Goal: Task Accomplishment & Management: Manage account settings

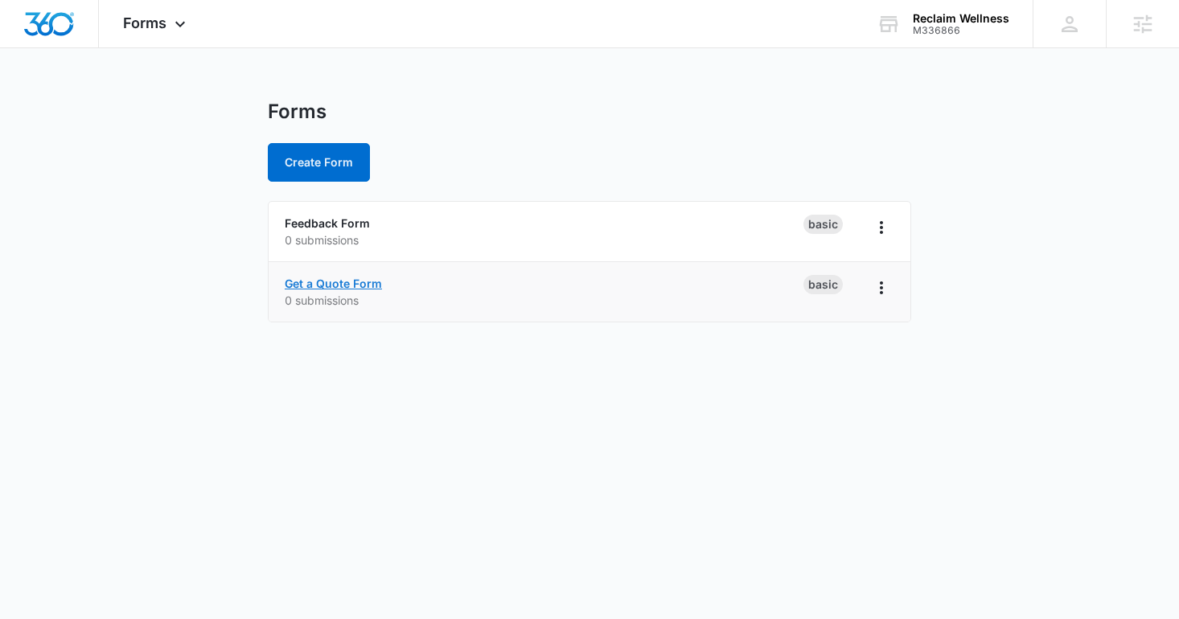
click at [356, 285] on link "Get a Quote Form" at bounding box center [333, 284] width 97 height 14
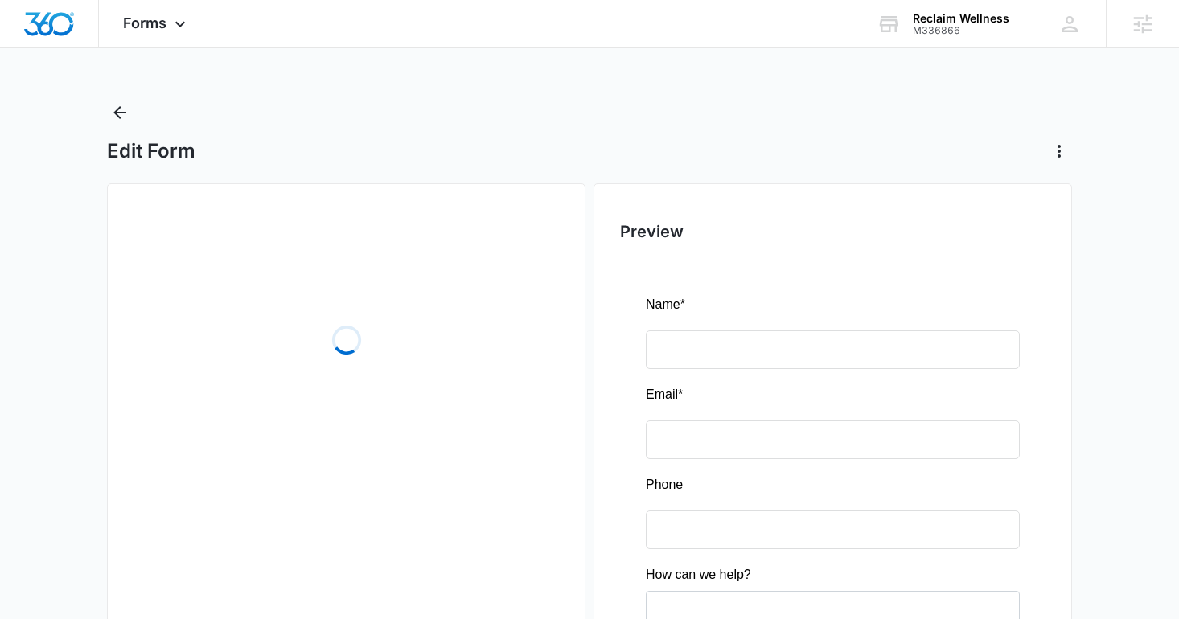
scroll to position [215, 0]
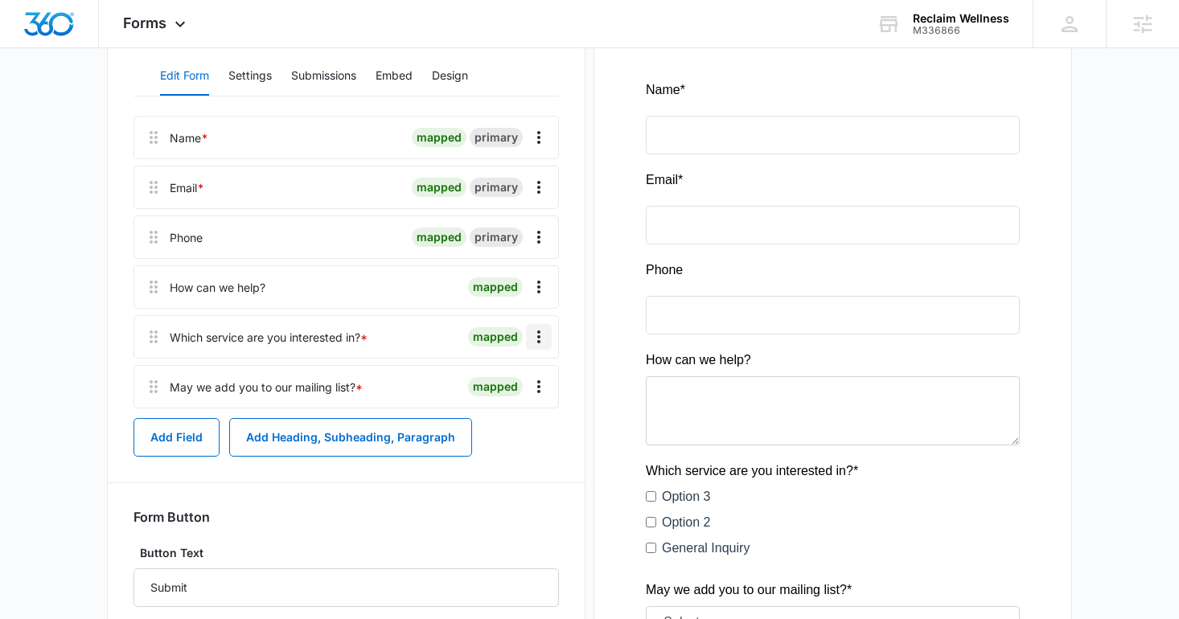
click at [544, 336] on icon "Overflow Menu" at bounding box center [538, 336] width 19 height 19
click at [504, 403] on div "Delete" at bounding box center [495, 405] width 34 height 11
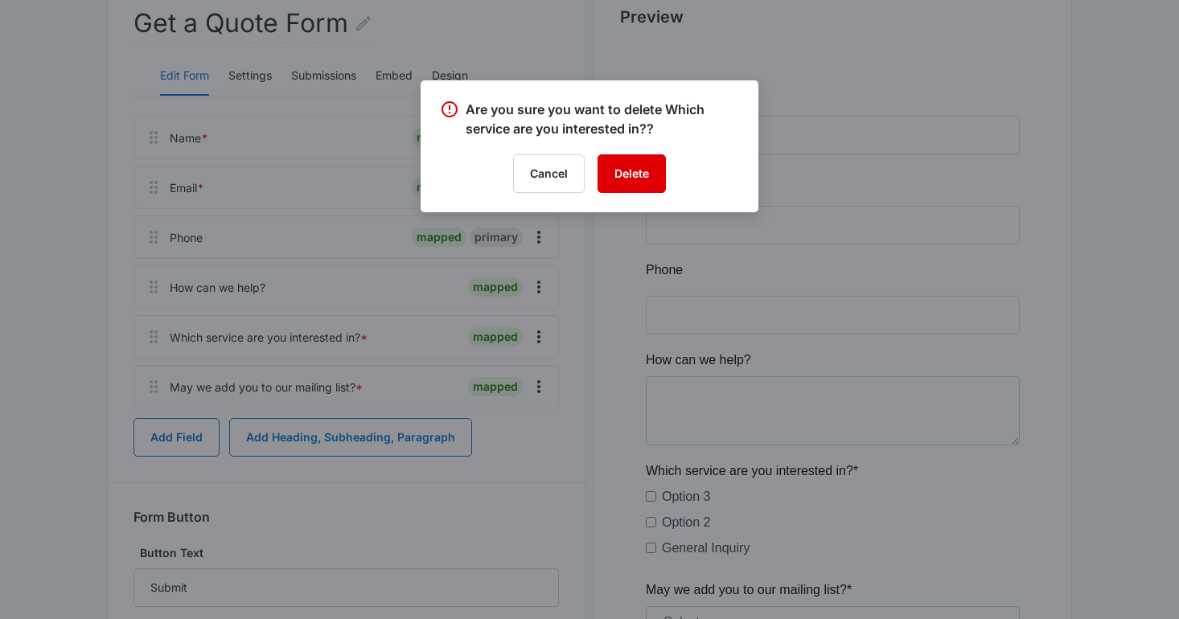
click at [630, 184] on button "Delete" at bounding box center [631, 173] width 68 height 39
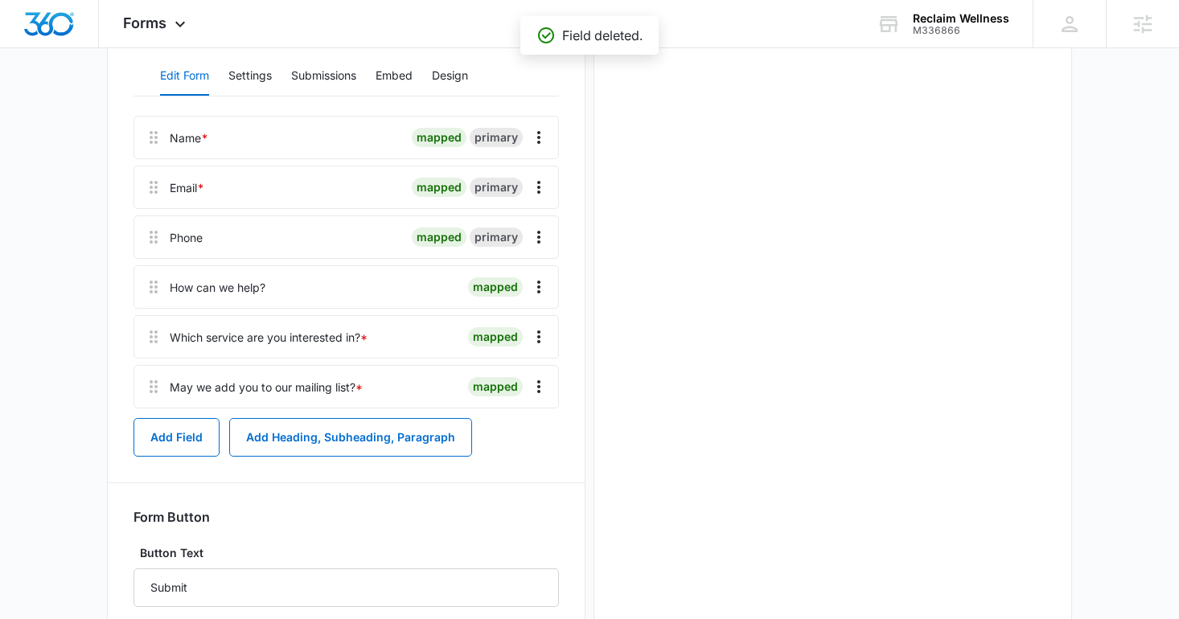
scroll to position [0, 0]
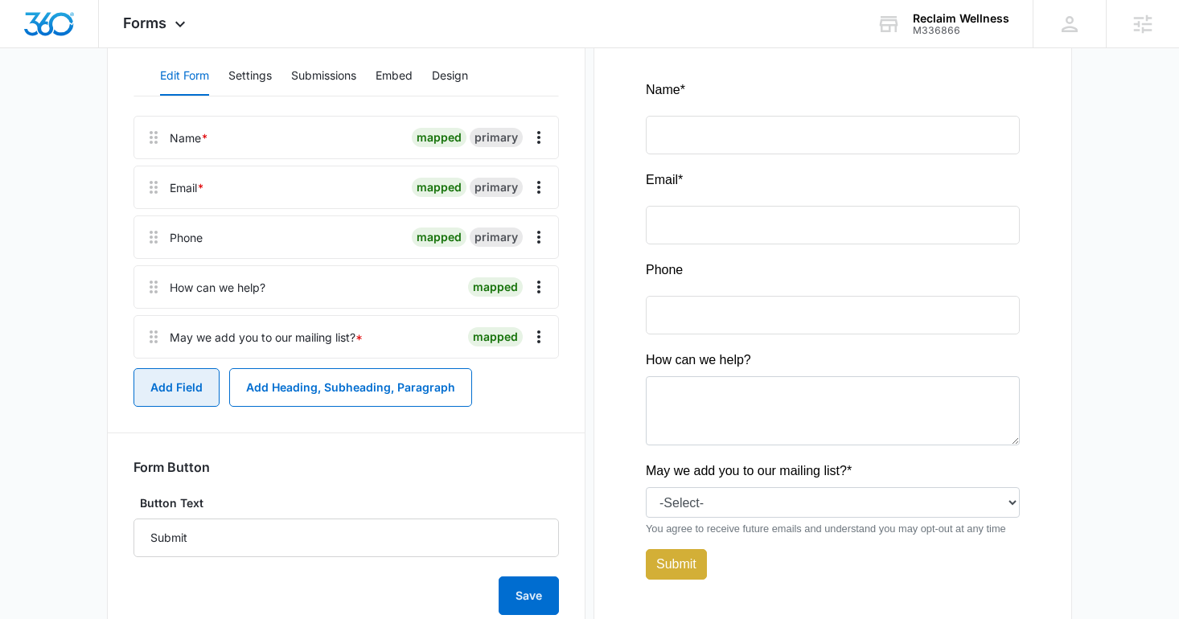
click at [187, 389] on button "Add Field" at bounding box center [176, 387] width 86 height 39
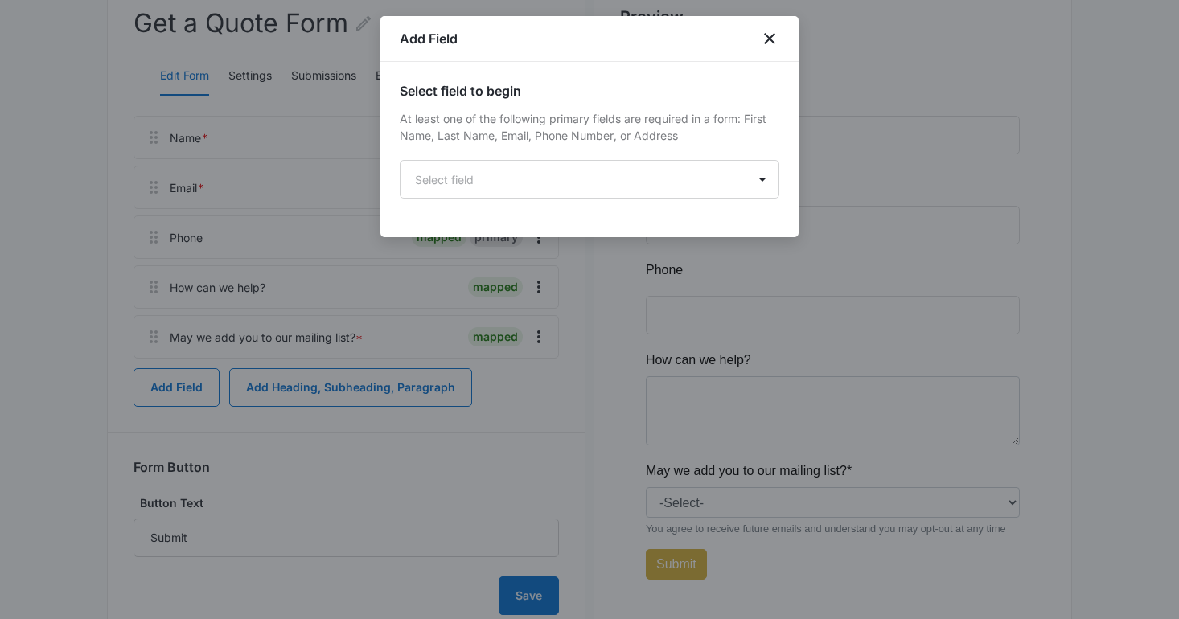
click at [486, 172] on body "Forms Apps Reputation Websites Forms CRM Email Social Shop Content Ads Intellig…" at bounding box center [589, 236] width 1179 height 903
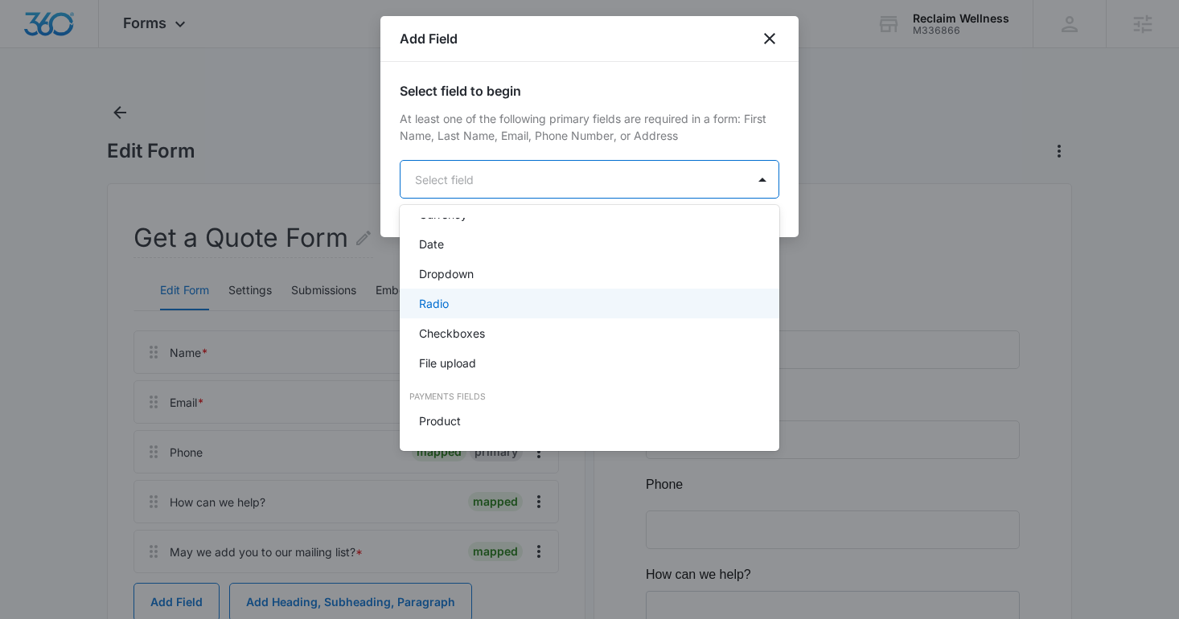
scroll to position [346, 0]
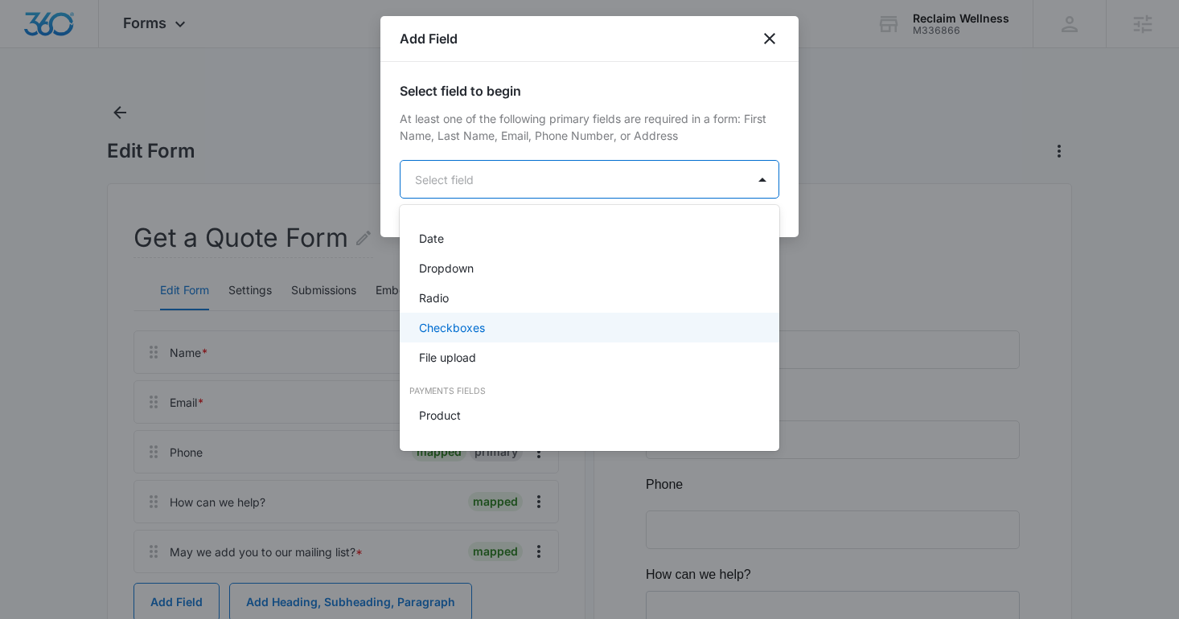
click at [466, 323] on p "Checkboxes" at bounding box center [452, 327] width 66 height 17
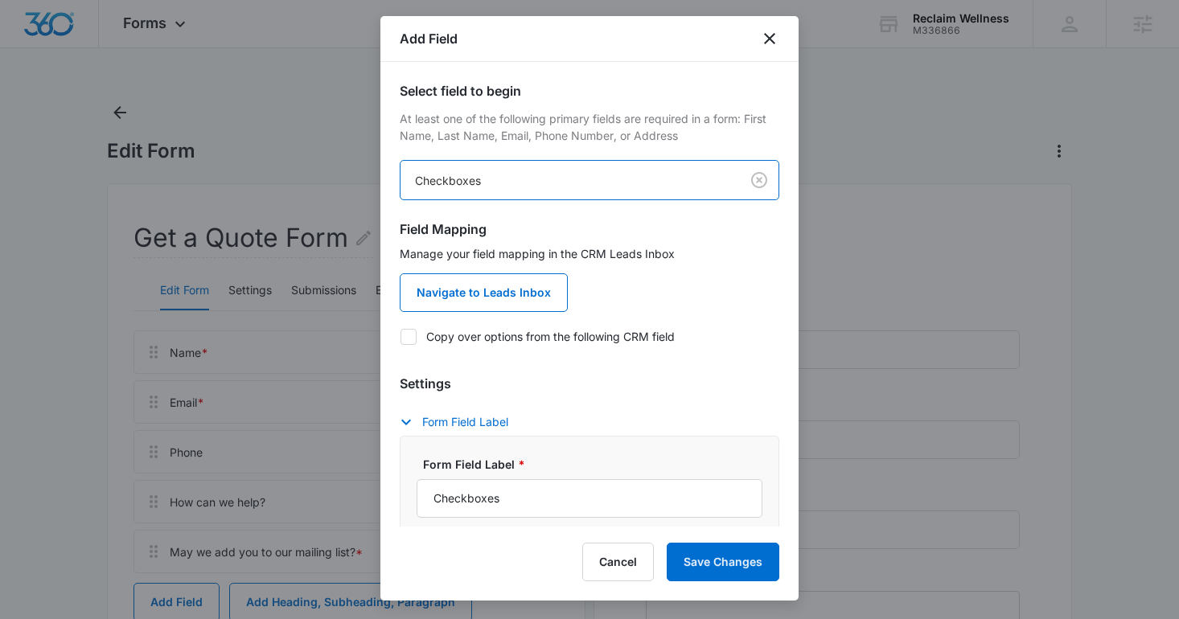
scroll to position [166, 0]
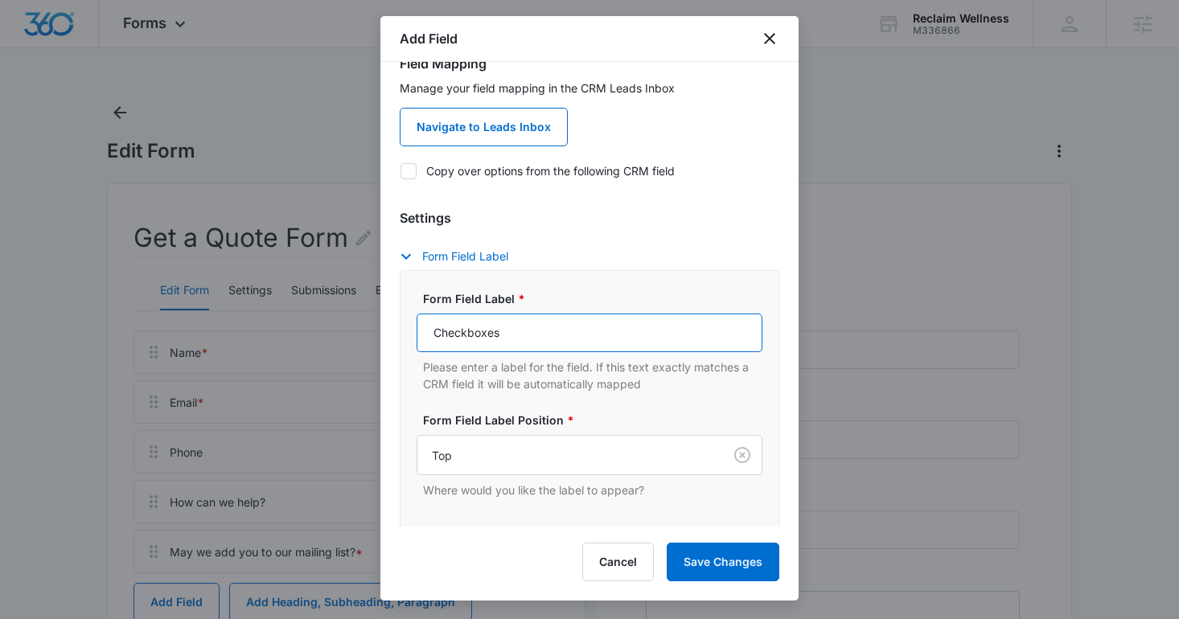
click at [487, 330] on input "Checkboxes" at bounding box center [590, 333] width 346 height 39
type input "Which Service Are You Interested In?"
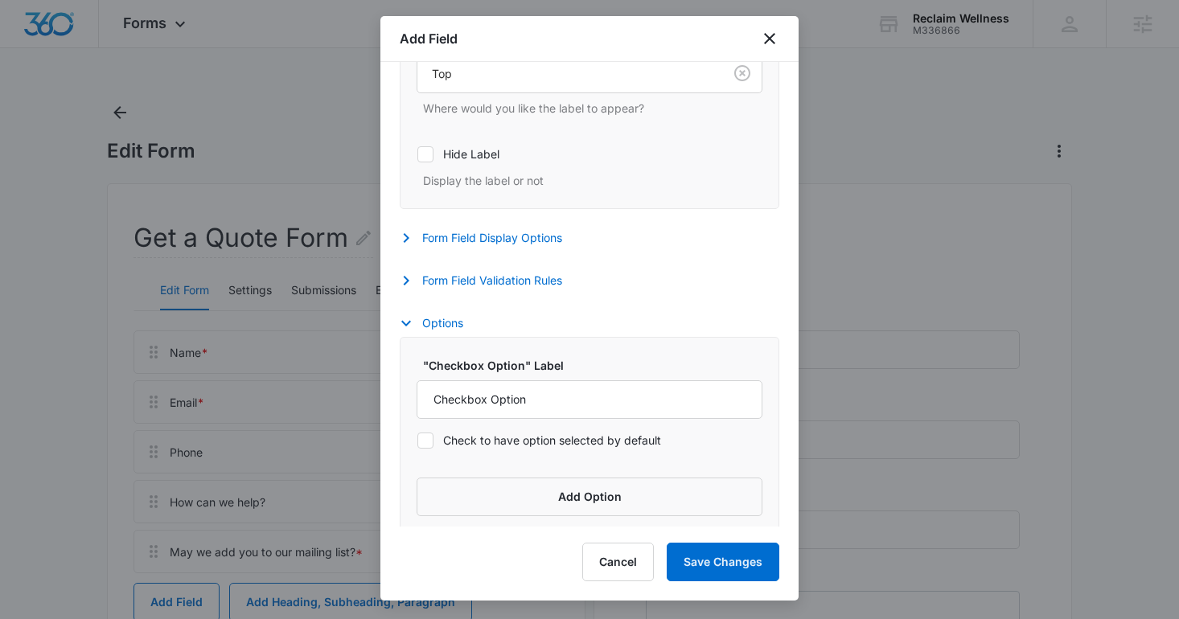
scroll to position [559, 0]
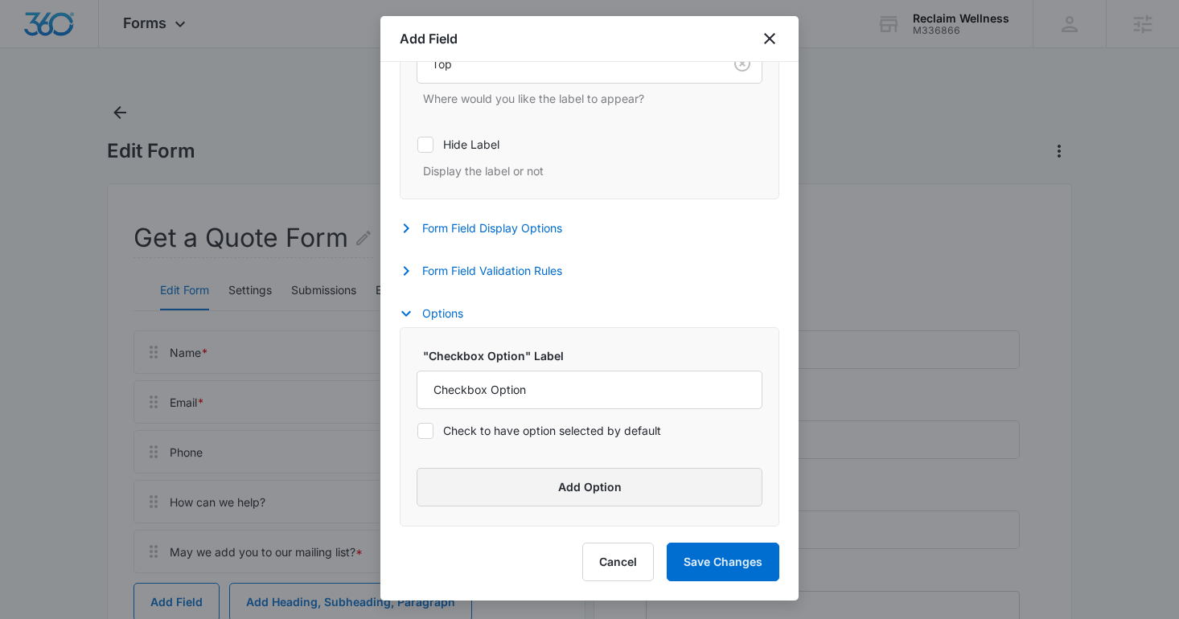
click at [480, 482] on button "Add Option" at bounding box center [590, 487] width 346 height 39
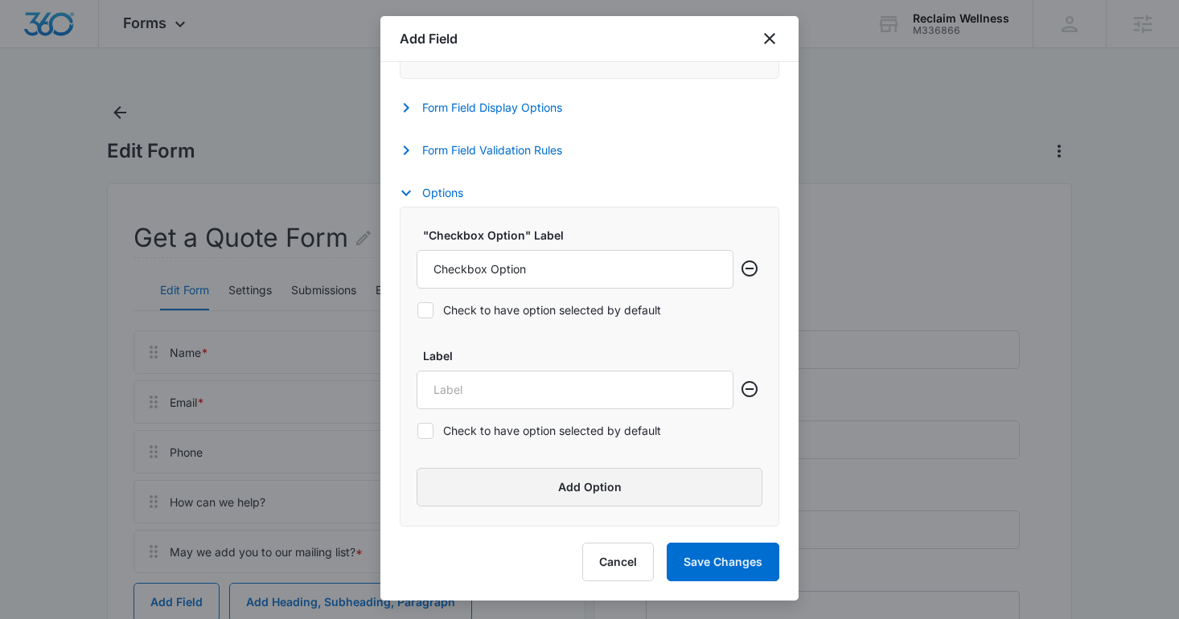
click at [480, 482] on button "Add Option" at bounding box center [590, 487] width 346 height 39
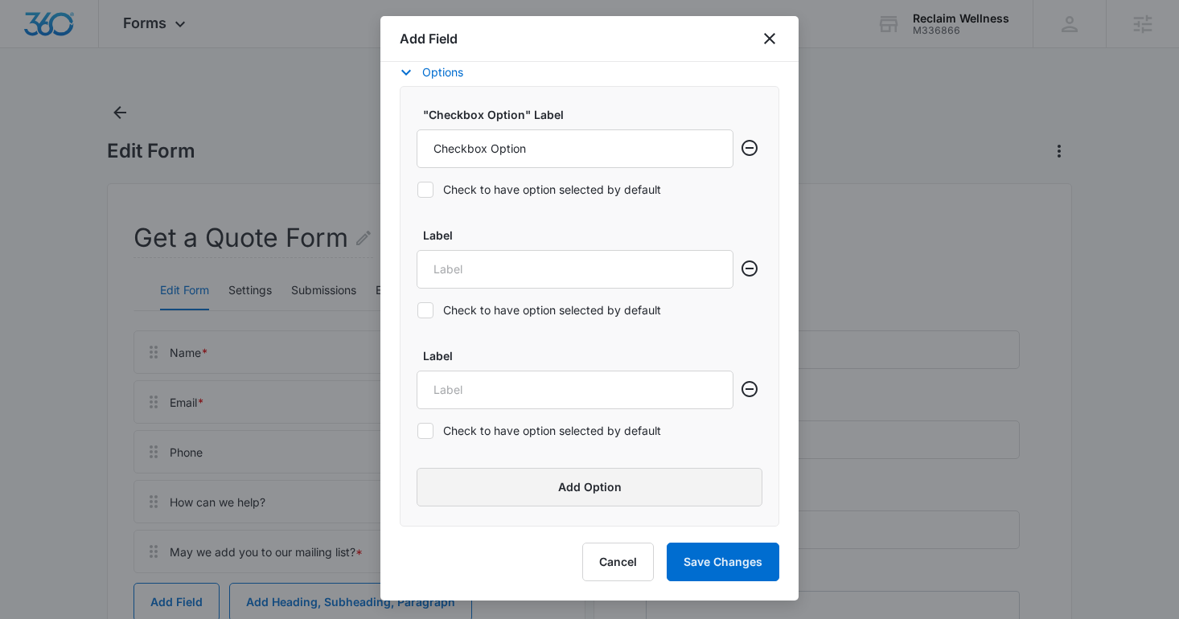
click at [480, 482] on button "Add Option" at bounding box center [590, 487] width 346 height 39
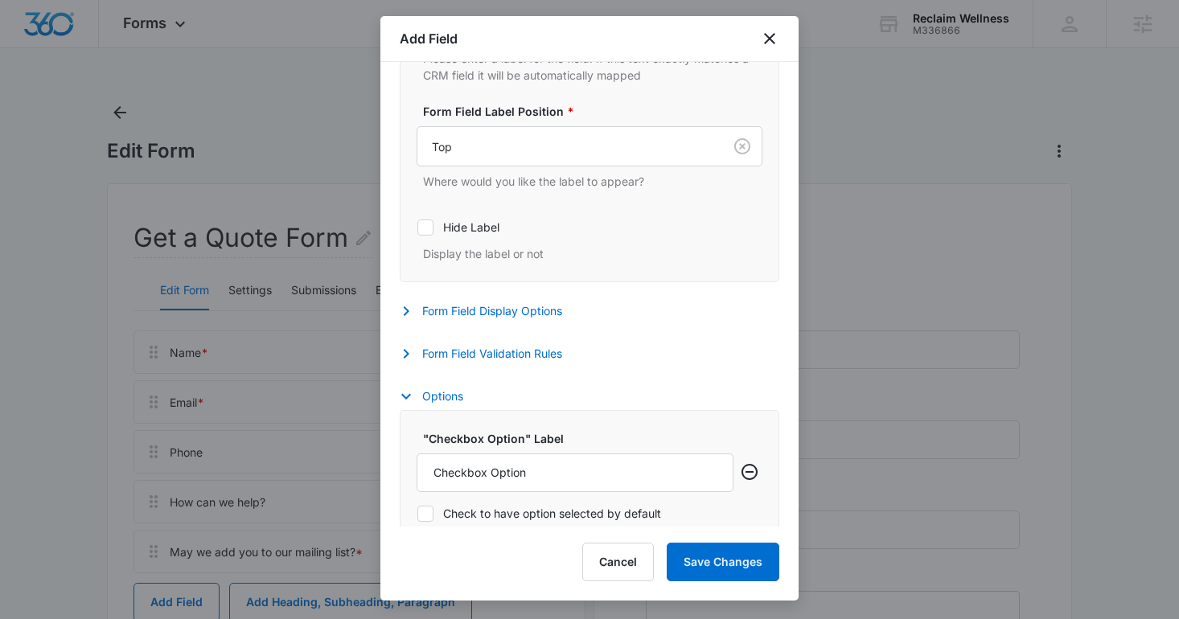
scroll to position [665, 0]
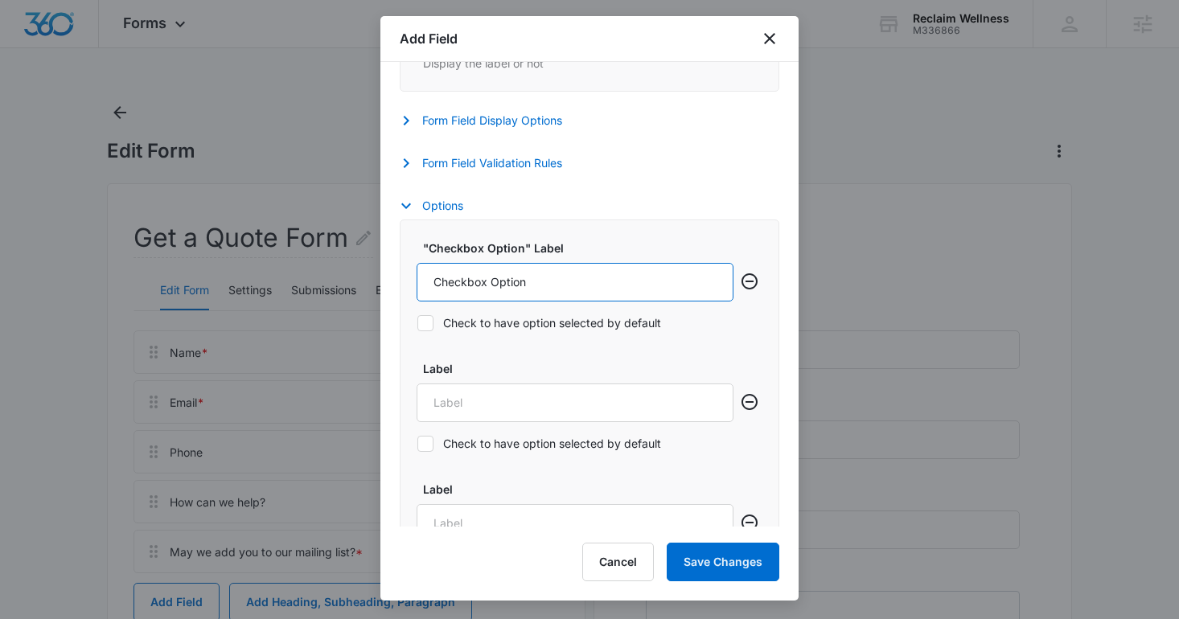
click at [487, 286] on input "Checkbox Option" at bounding box center [575, 282] width 317 height 39
type input "Massage Therapy"
type input "z"
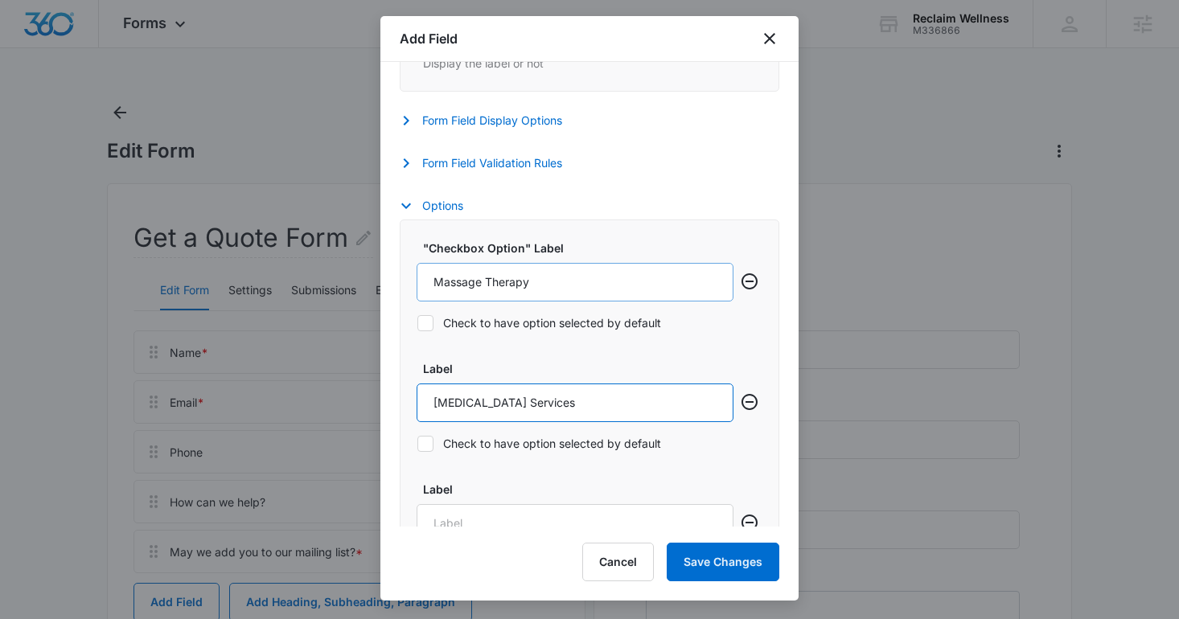
type input "[MEDICAL_DATA] Services"
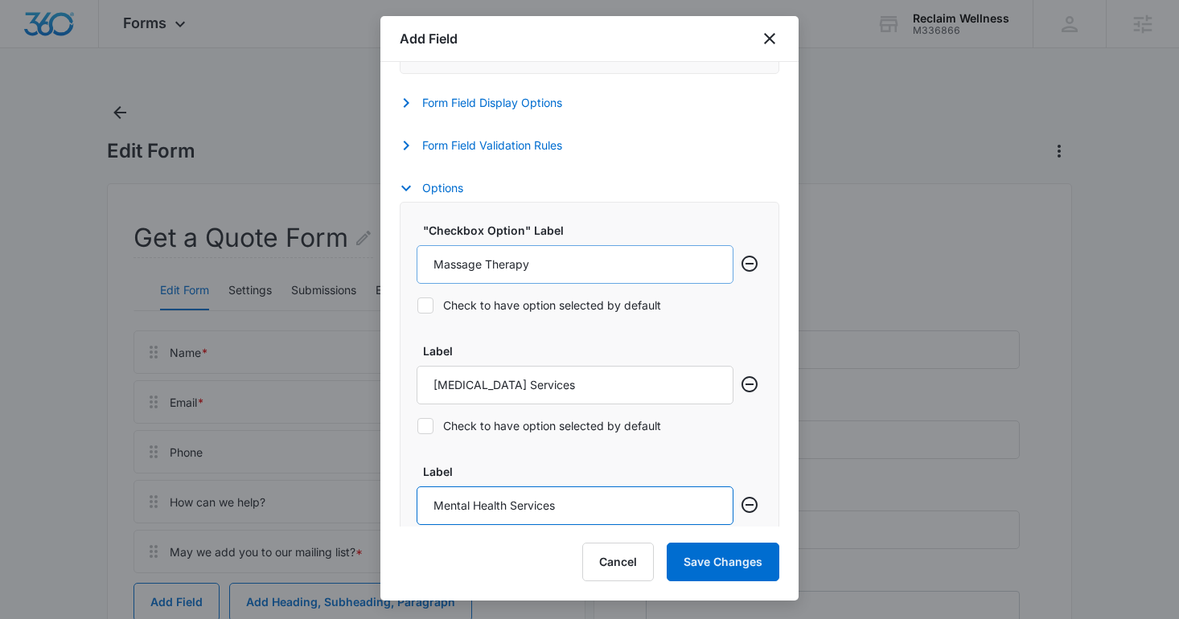
type input "Mental Health Services"
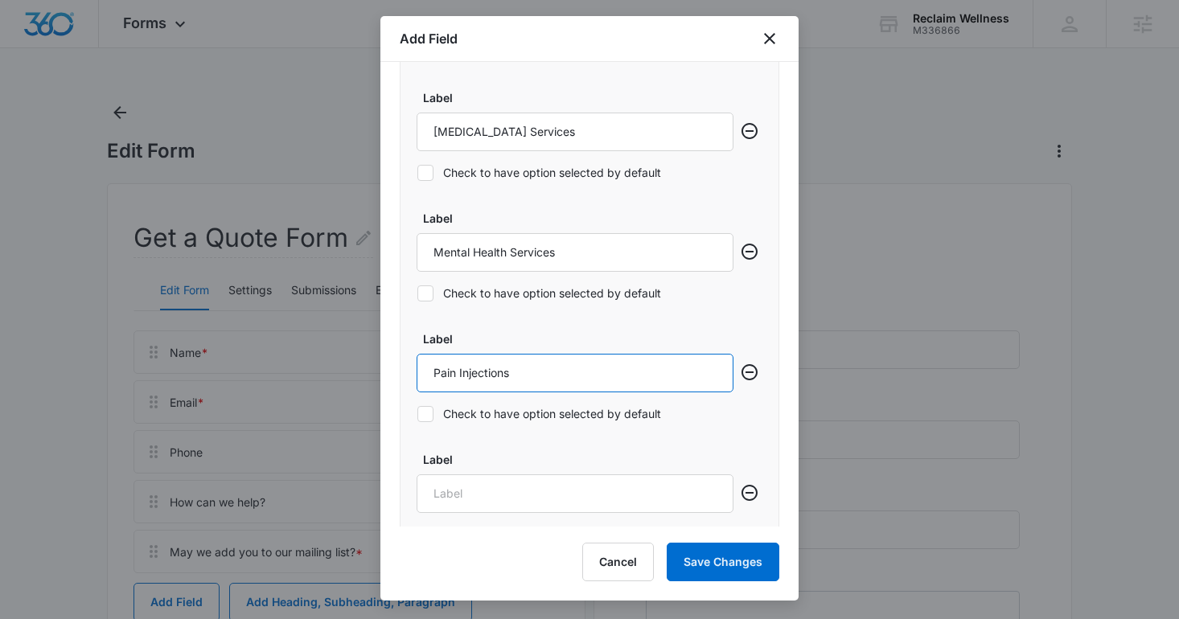
type input "Pain Injections"
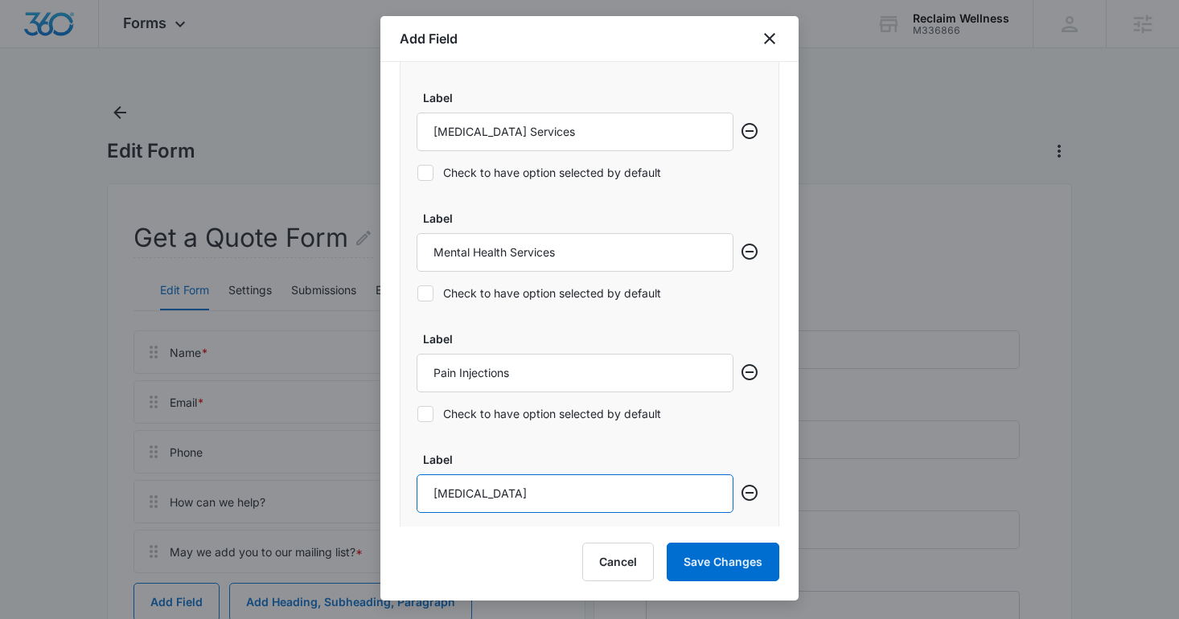
type input "[MEDICAL_DATA]"
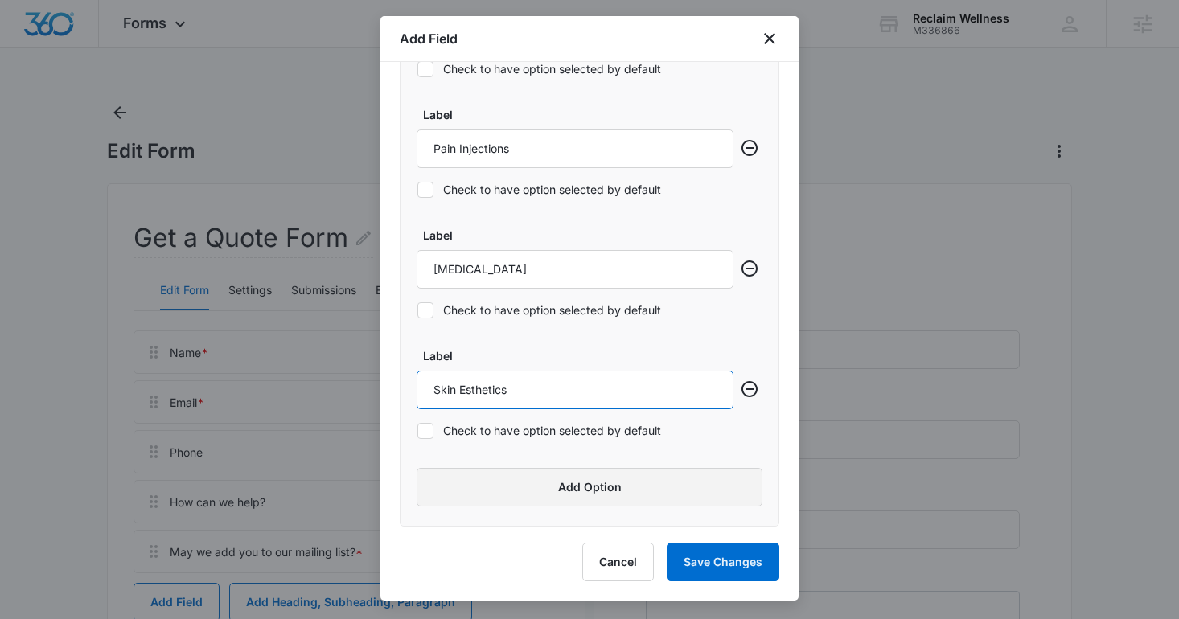
type input "Skin Esthetics"
click at [513, 490] on button "Add Option" at bounding box center [590, 487] width 346 height 39
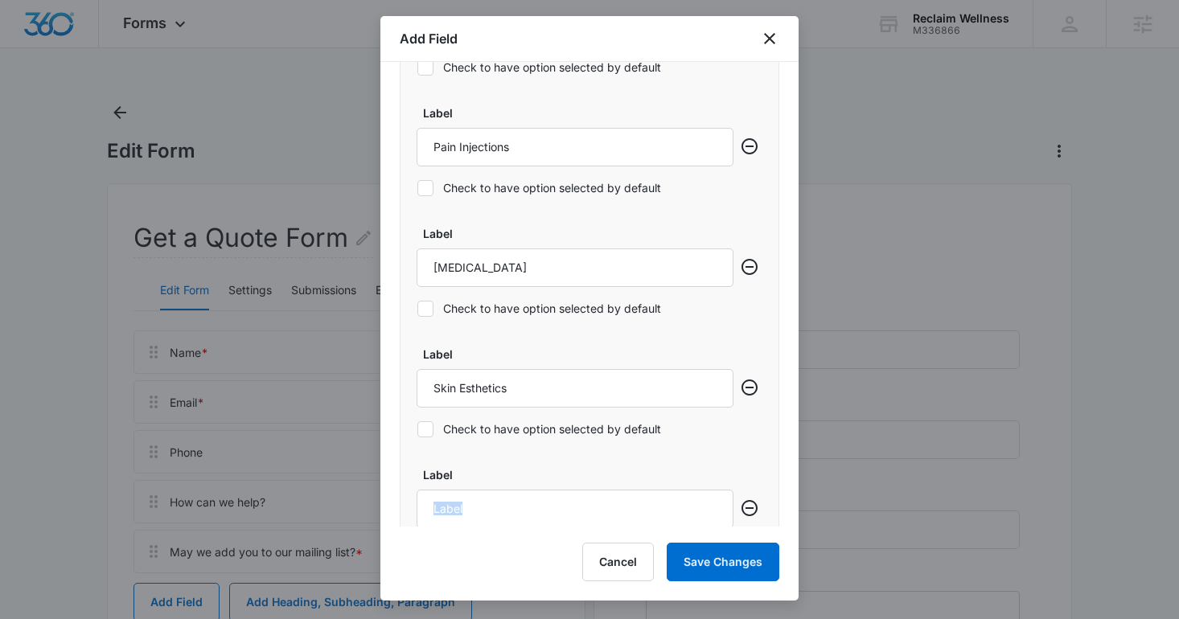
click at [513, 490] on div "Label" at bounding box center [575, 497] width 317 height 62
click at [505, 511] on input "Label" at bounding box center [575, 509] width 317 height 39
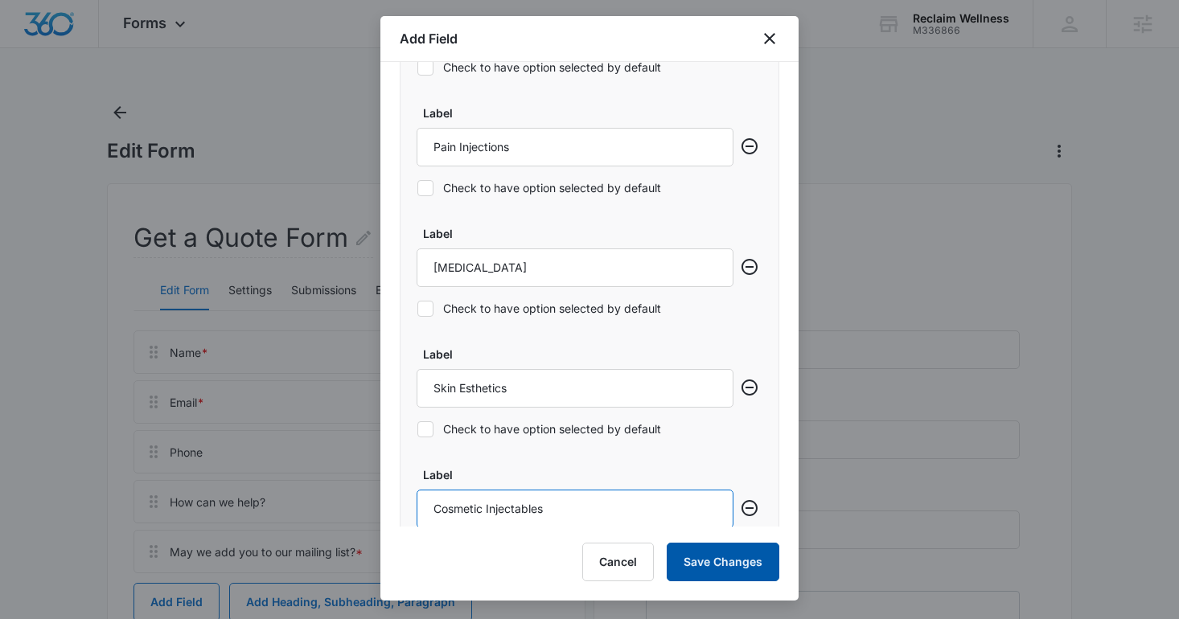
type input "Cosmetic Injectables"
click at [696, 548] on button "Save Changes" at bounding box center [723, 562] width 113 height 39
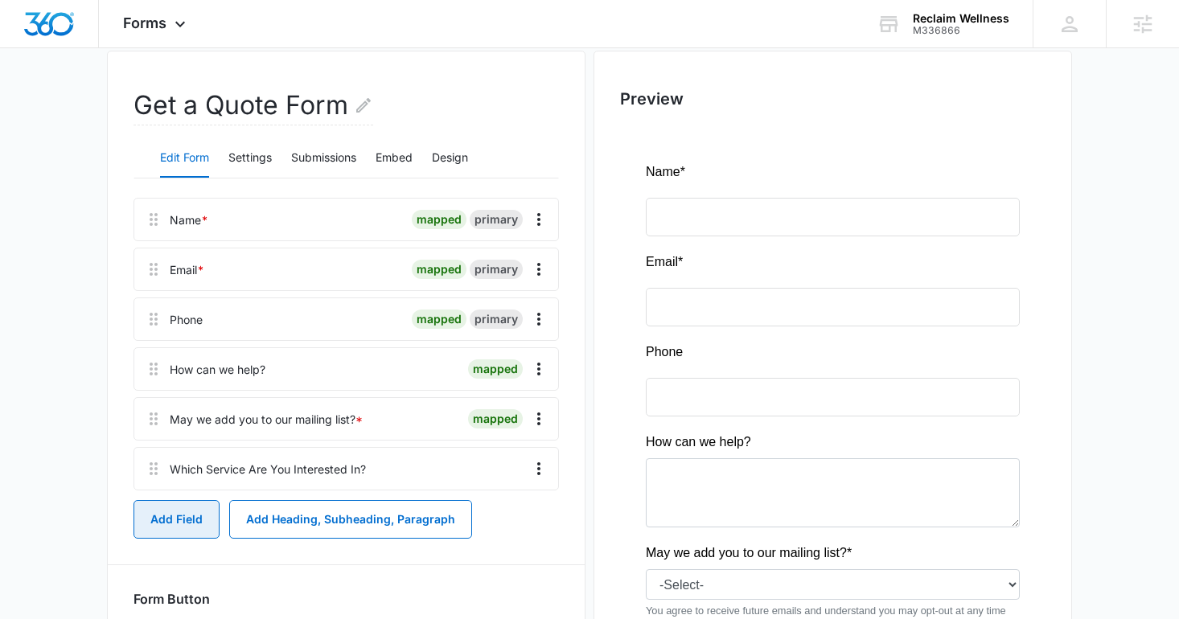
scroll to position [269, 0]
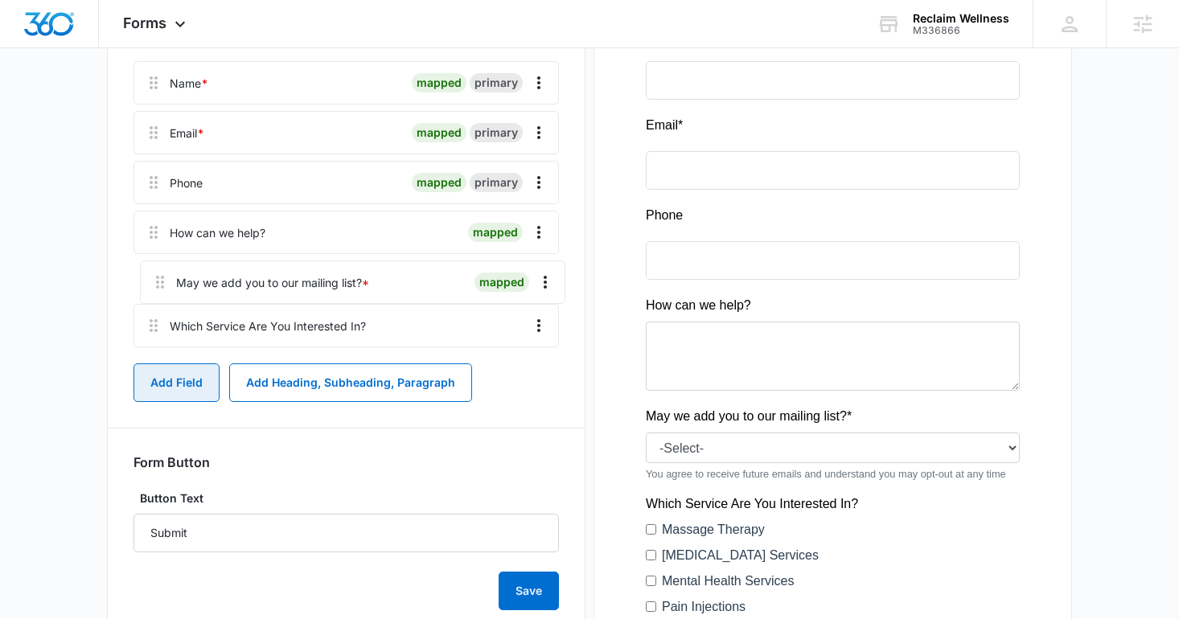
drag, startPoint x: 149, startPoint y: 289, endPoint x: 156, endPoint y: 271, distance: 19.1
click at [156, 271] on div "Name * mapped primary Email * mapped primary Phone mapped primary How can we he…" at bounding box center [345, 207] width 425 height 293
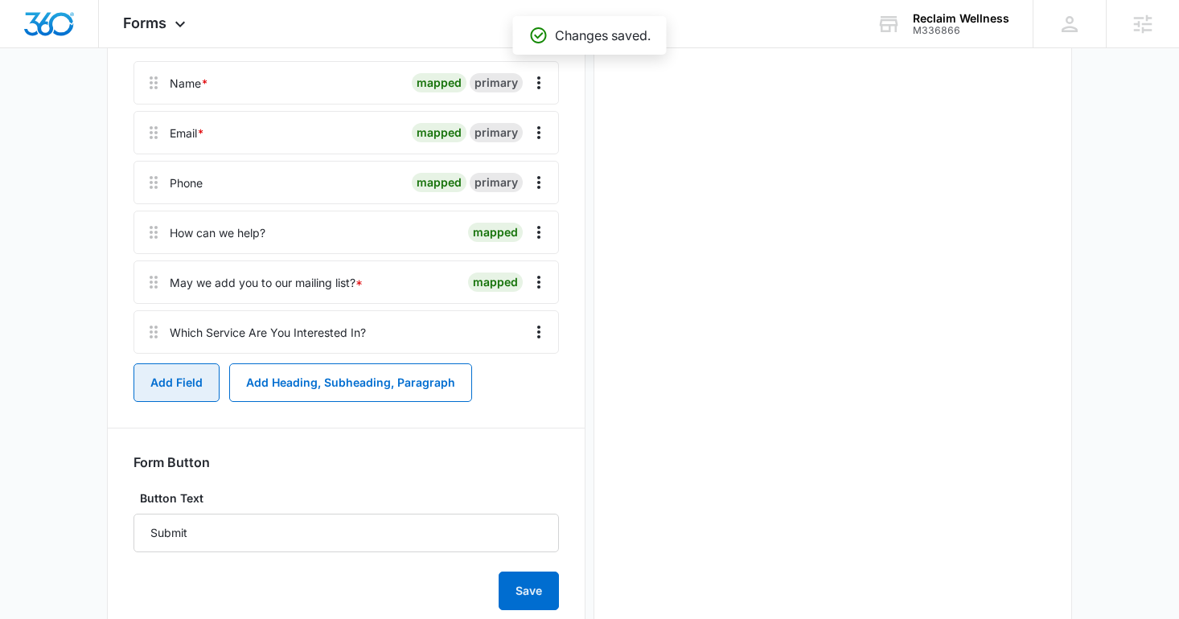
scroll to position [0, 0]
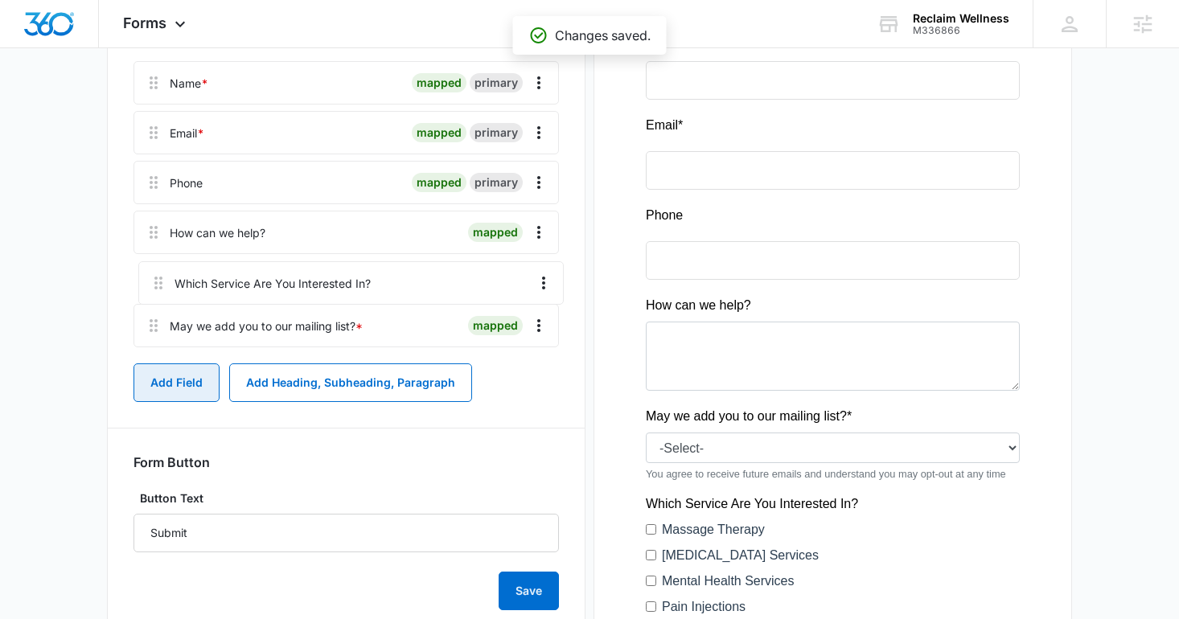
drag, startPoint x: 158, startPoint y: 326, endPoint x: 166, endPoint y: 261, distance: 66.3
click at [165, 261] on div "Name * mapped primary Email * mapped primary Phone mapped primary How can we he…" at bounding box center [345, 207] width 425 height 293
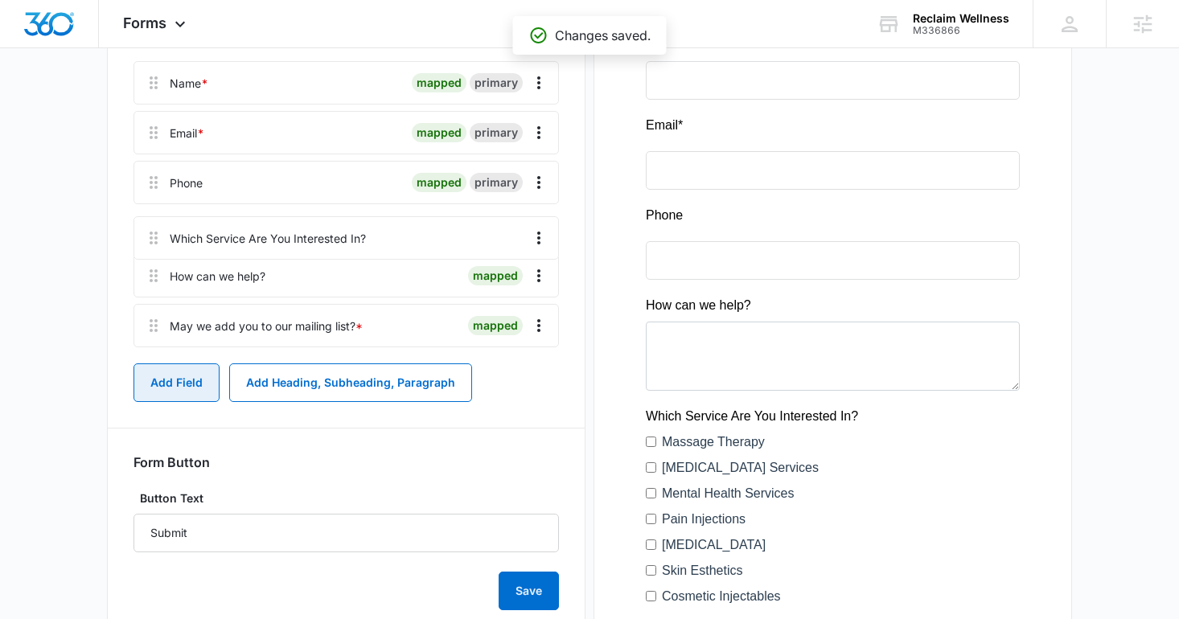
drag, startPoint x: 154, startPoint y: 285, endPoint x: 154, endPoint y: 227, distance: 58.7
click at [154, 227] on div "Name * mapped primary Email * mapped primary Phone mapped primary How can we he…" at bounding box center [345, 207] width 425 height 293
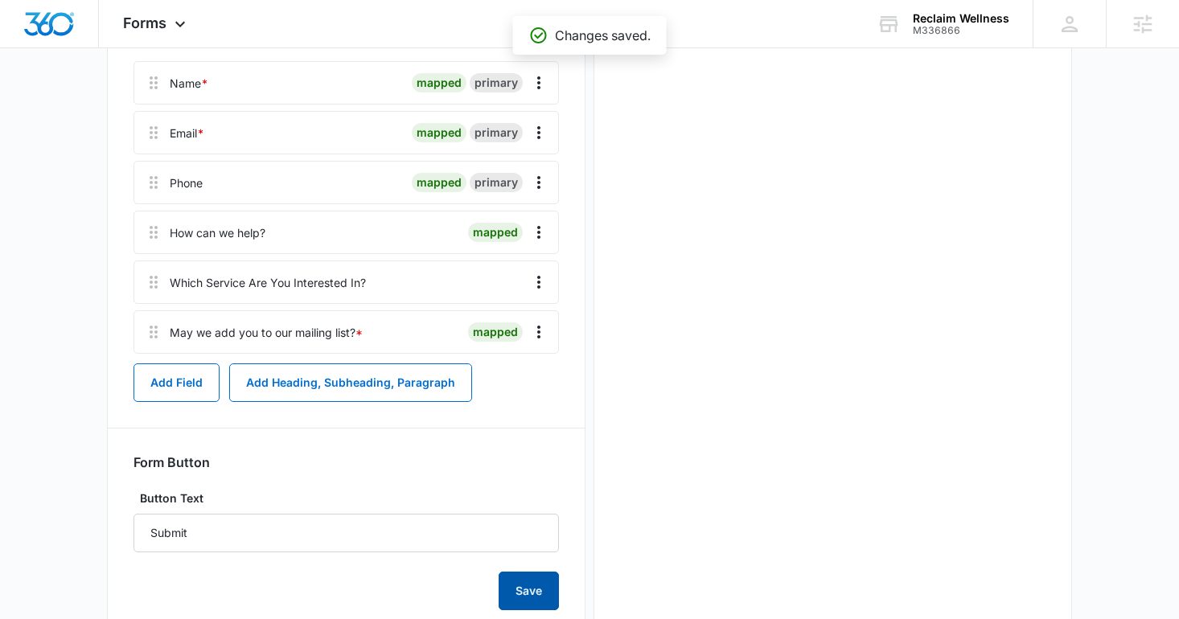
click at [522, 593] on button "Save" at bounding box center [529, 591] width 60 height 39
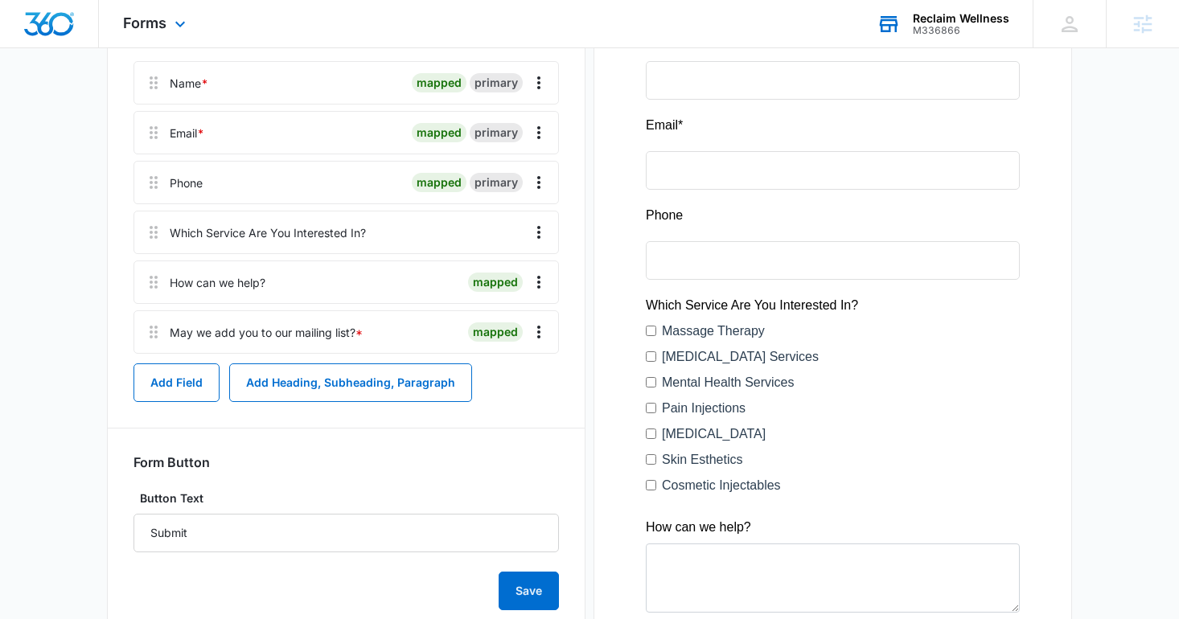
click at [927, 21] on div "Reclaim Wellness" at bounding box center [961, 18] width 96 height 13
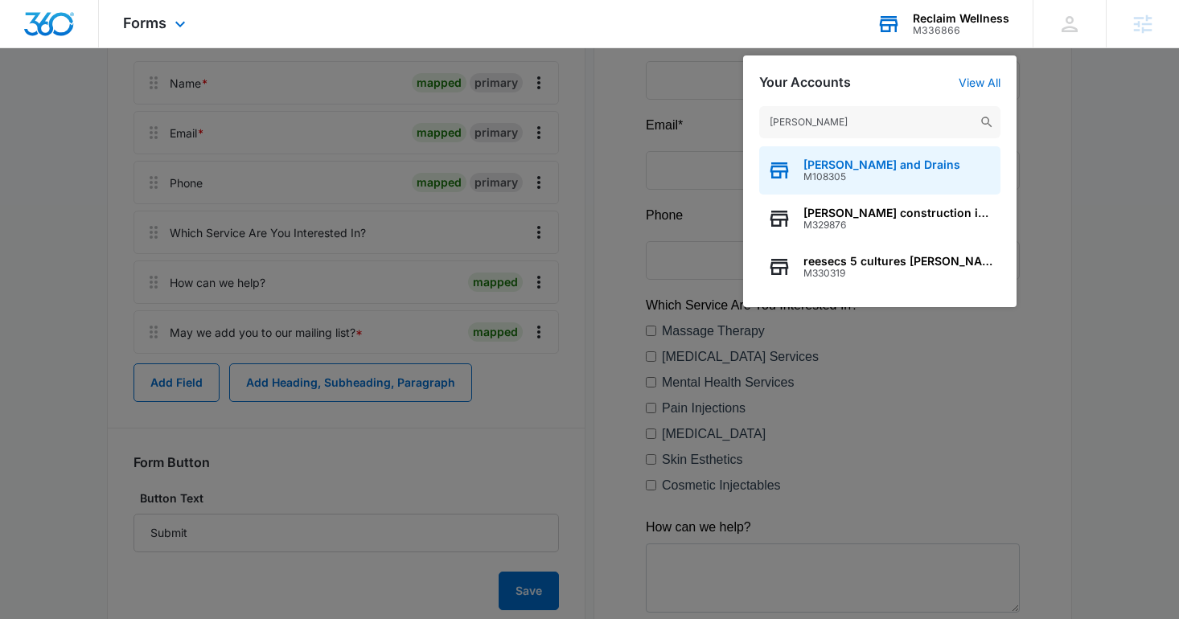
type input "[PERSON_NAME]"
click at [840, 173] on span "M108305" at bounding box center [881, 176] width 157 height 11
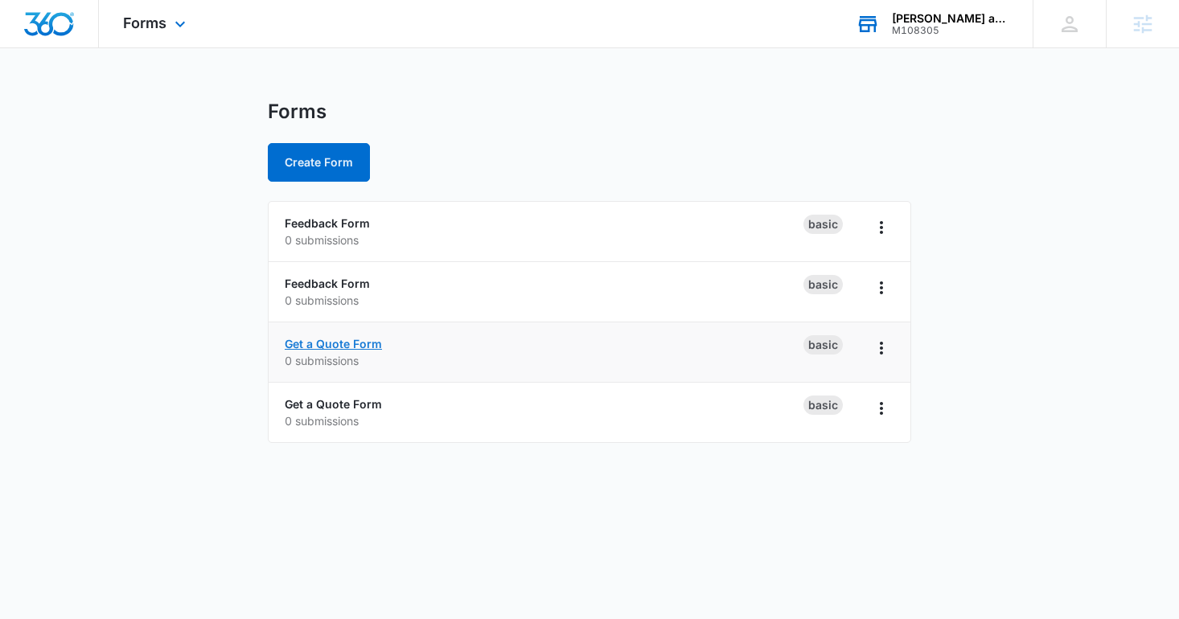
click at [346, 342] on link "Get a Quote Form" at bounding box center [333, 344] width 97 height 14
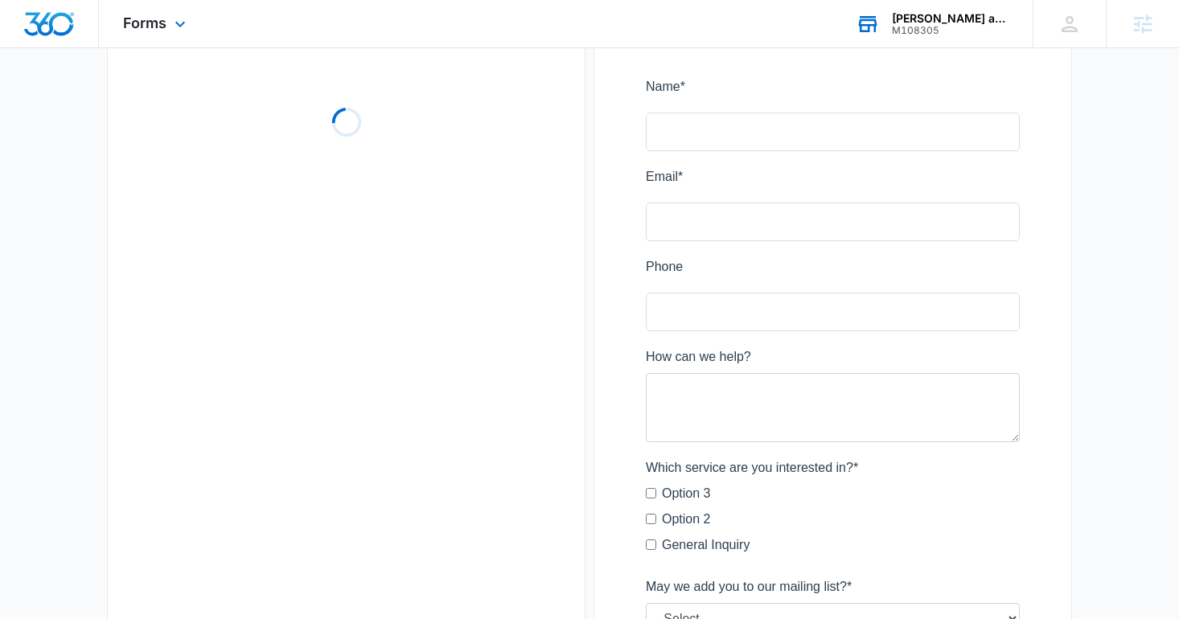
scroll to position [403, 0]
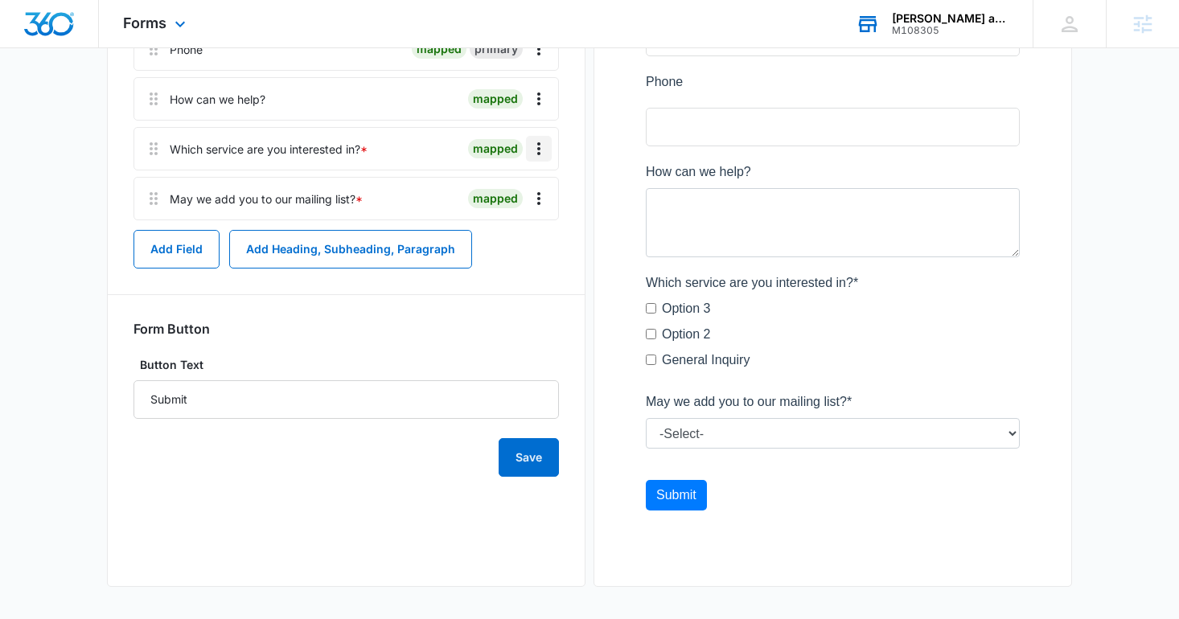
click at [546, 154] on icon "Overflow Menu" at bounding box center [538, 148] width 19 height 19
click at [522, 220] on button "Delete" at bounding box center [505, 218] width 92 height 24
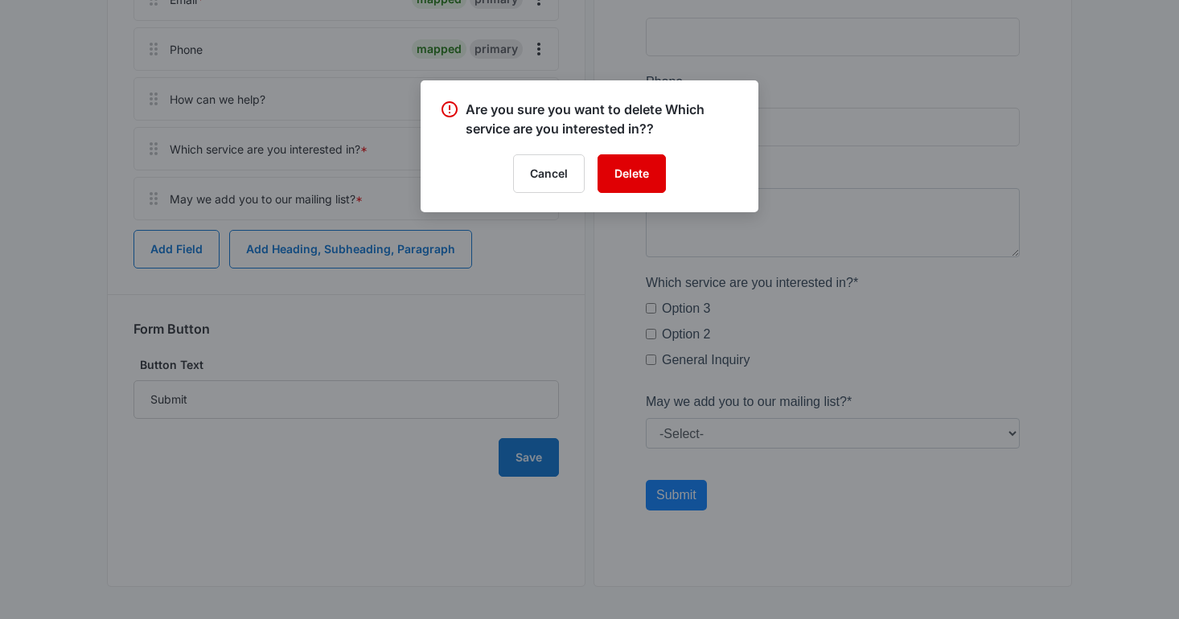
click at [650, 171] on button "Delete" at bounding box center [631, 173] width 68 height 39
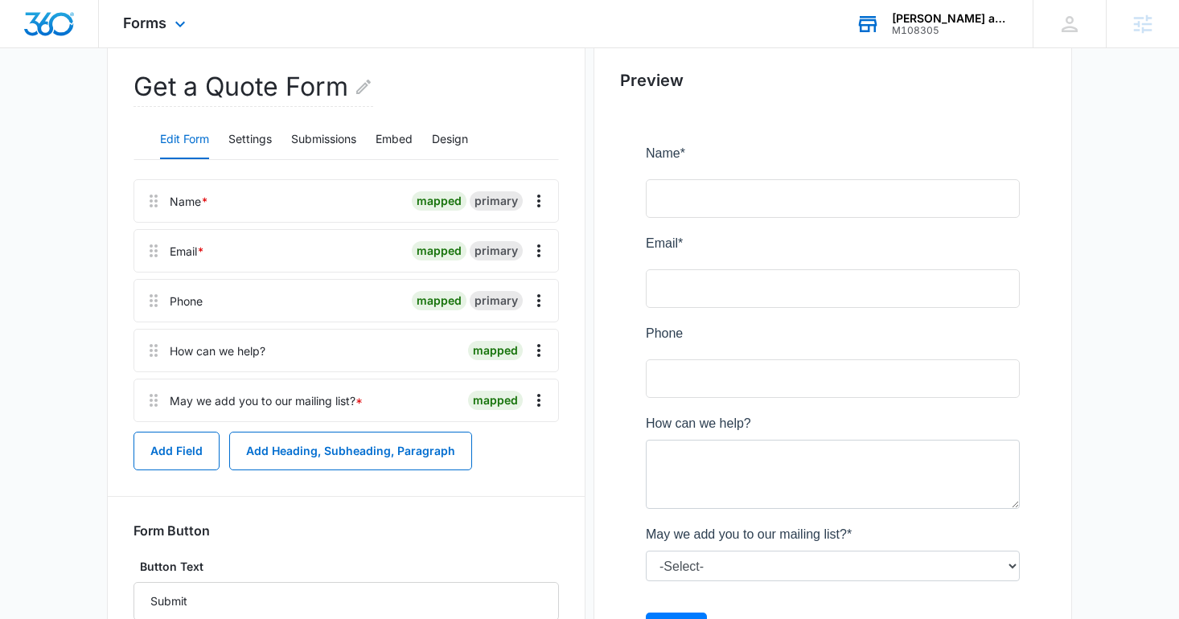
scroll to position [0, 0]
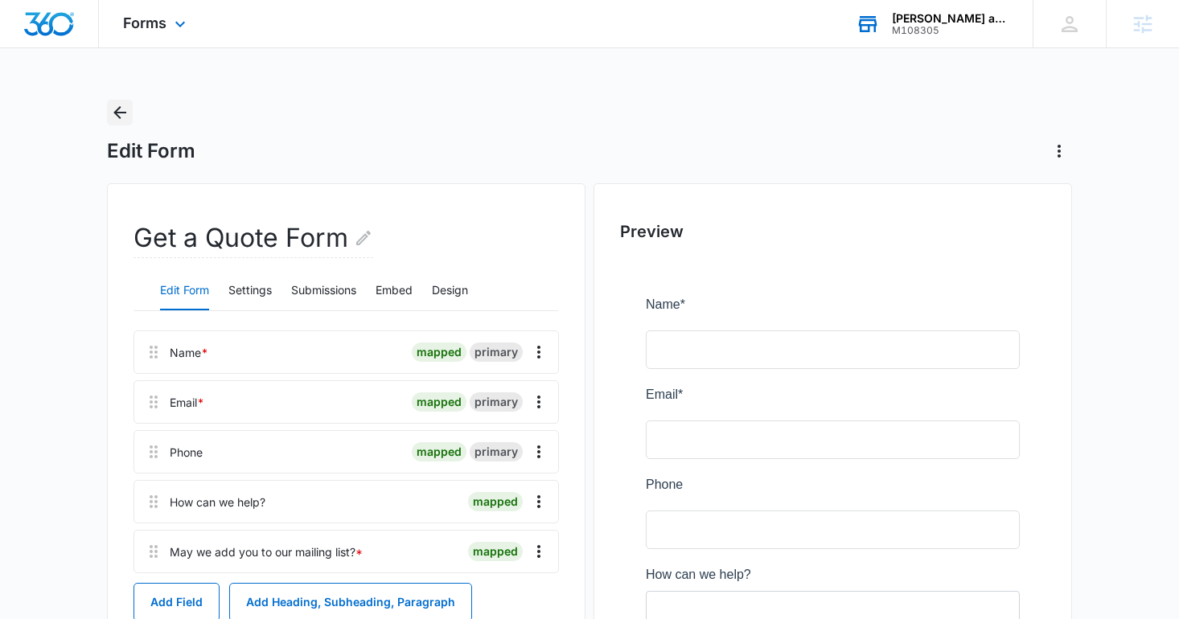
click at [120, 122] on button "Back" at bounding box center [120, 113] width 26 height 26
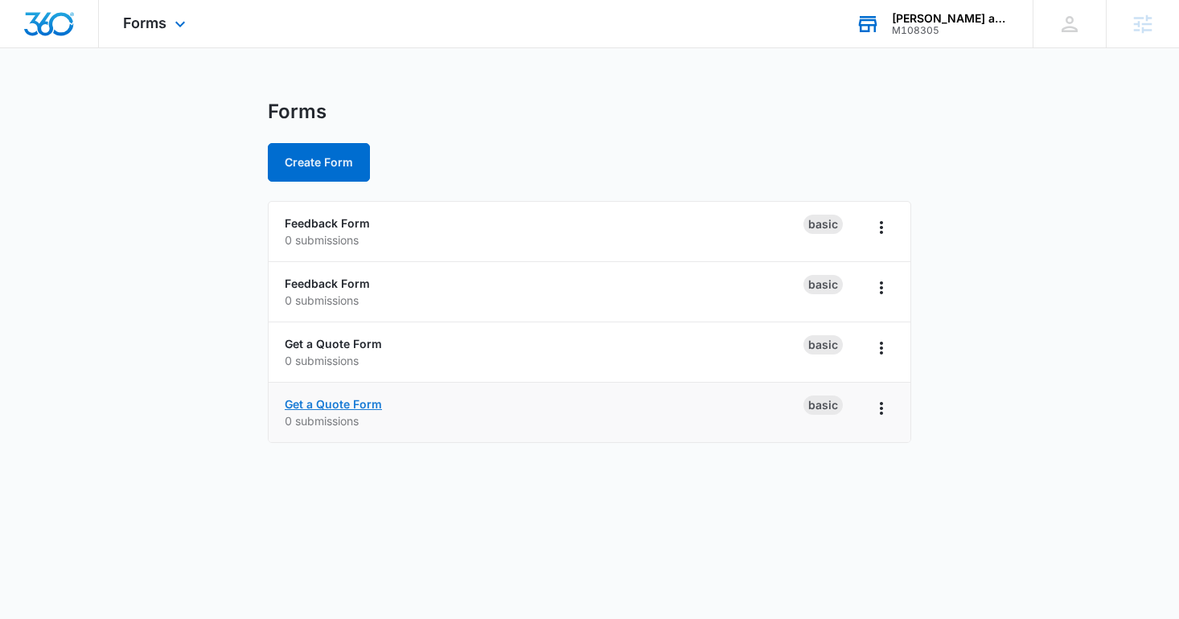
click at [358, 399] on link "Get a Quote Form" at bounding box center [333, 404] width 97 height 14
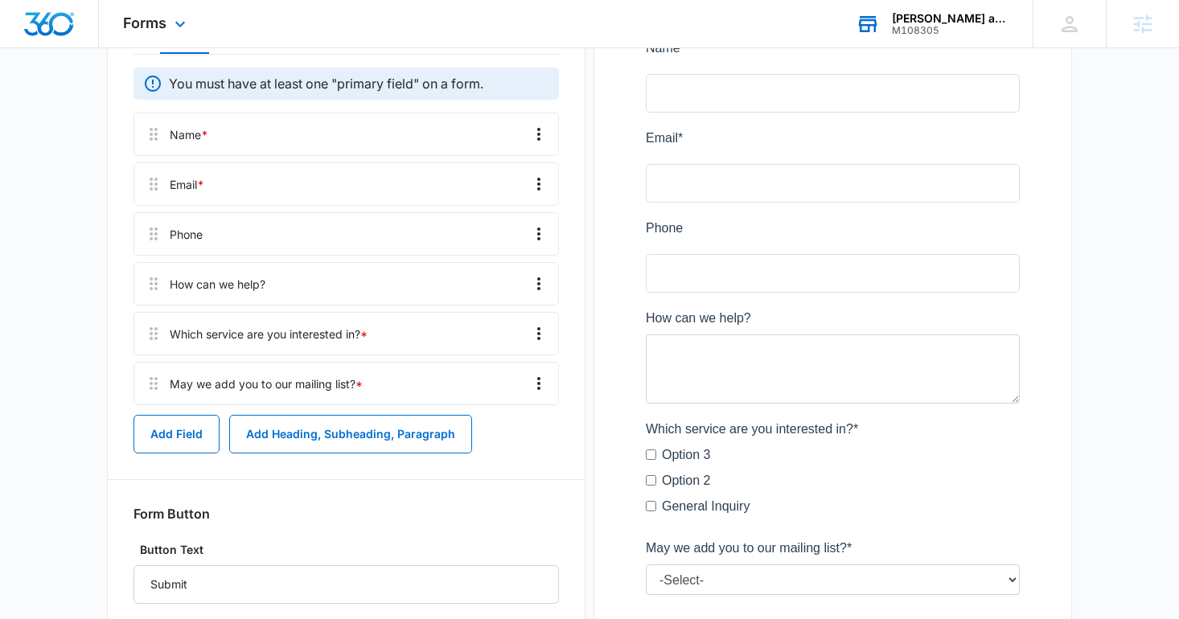
scroll to position [281, 0]
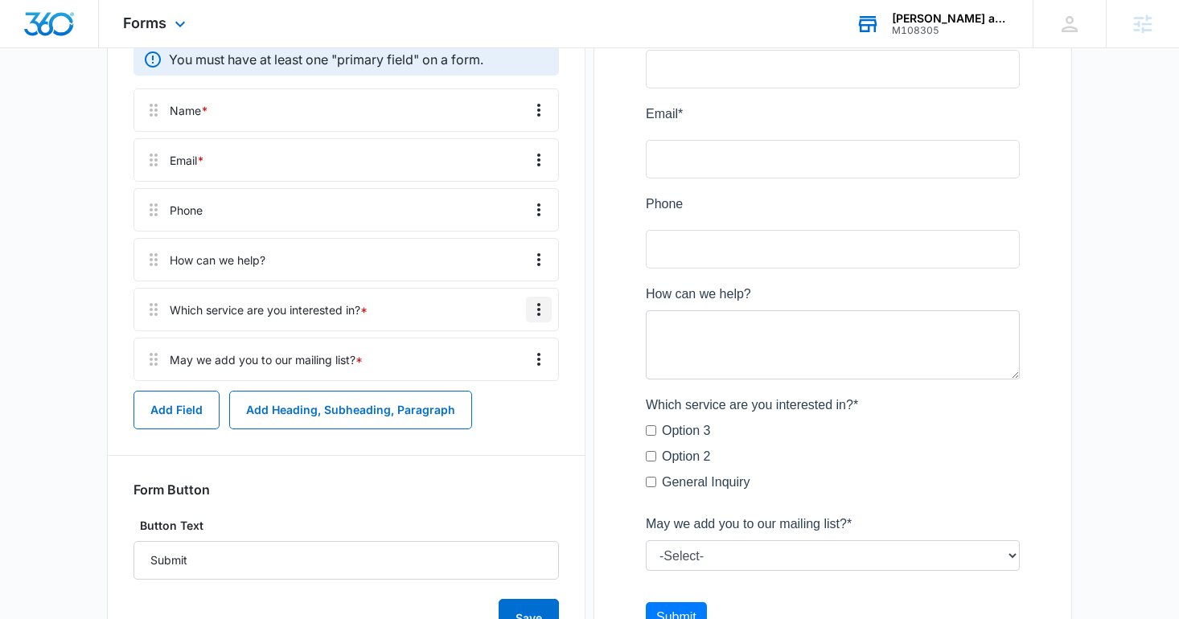
click at [540, 309] on icon "Overflow Menu" at bounding box center [538, 309] width 19 height 19
click at [491, 377] on div "Delete" at bounding box center [495, 378] width 34 height 11
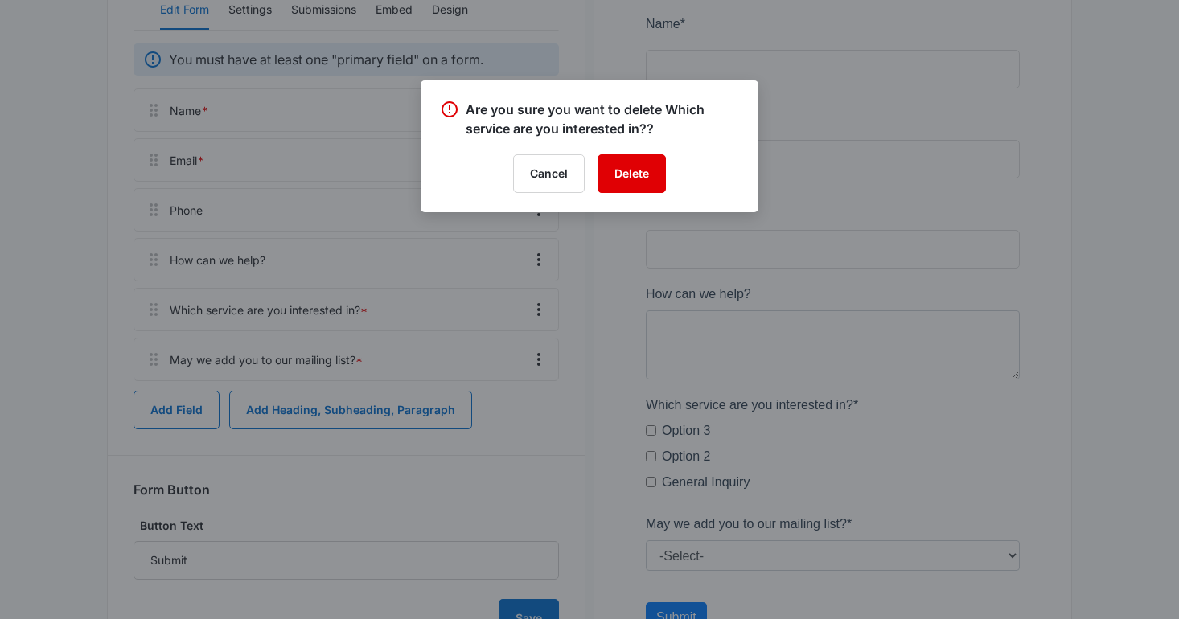
click at [655, 161] on button "Delete" at bounding box center [631, 173] width 68 height 39
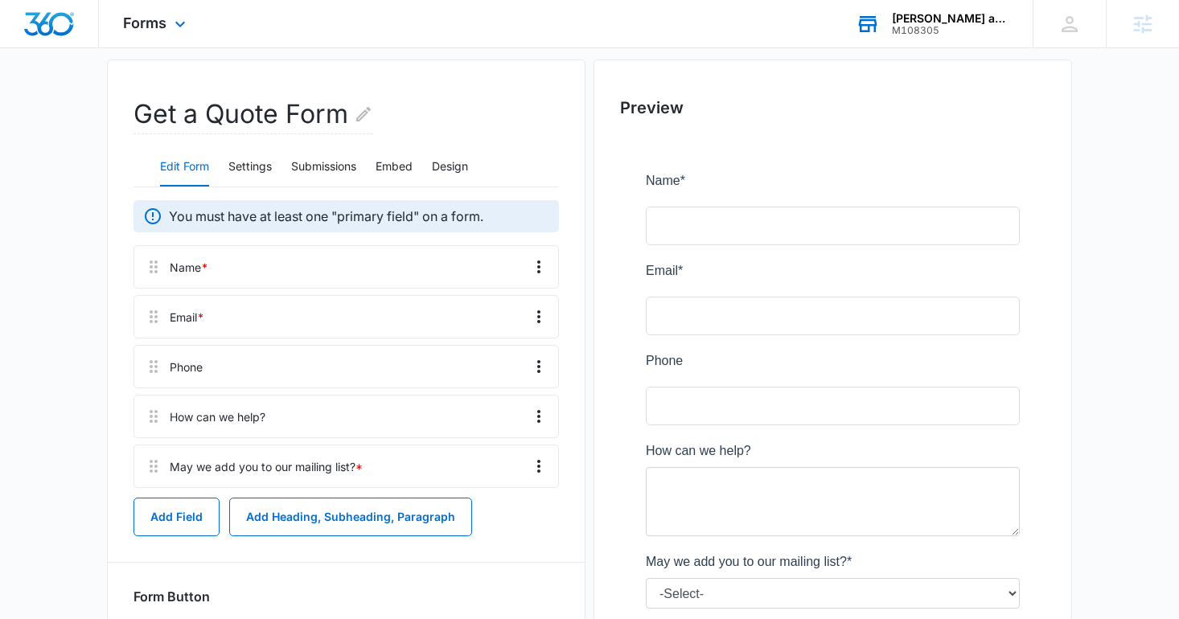
scroll to position [0, 0]
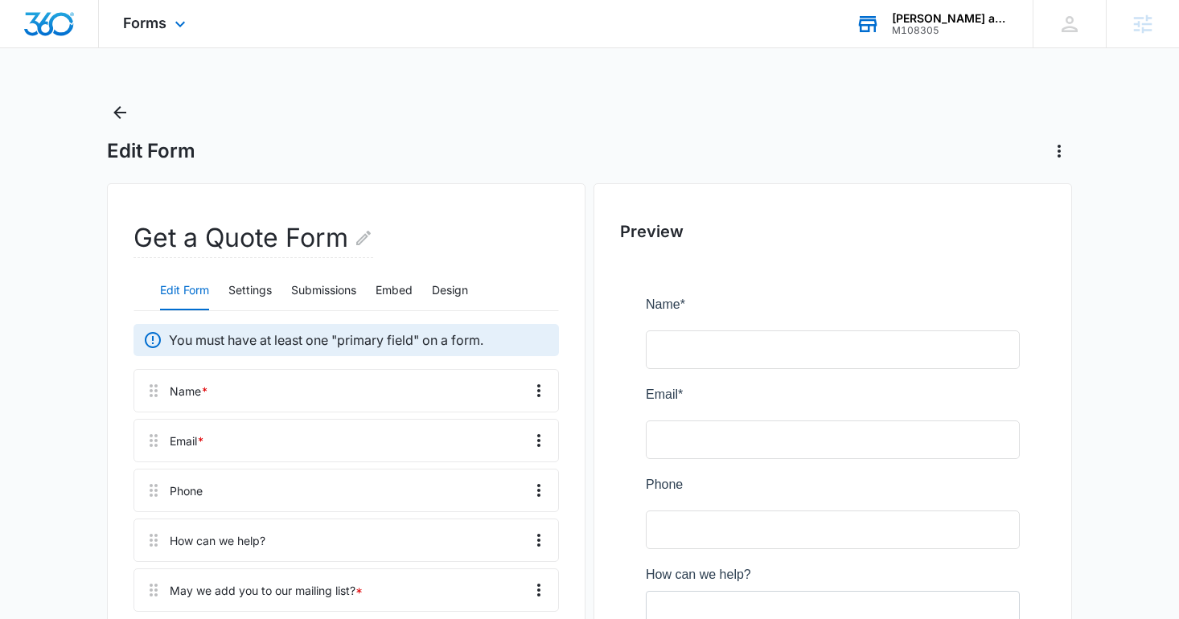
click at [44, 32] on img "Dashboard" at bounding box center [48, 24] width 51 height 24
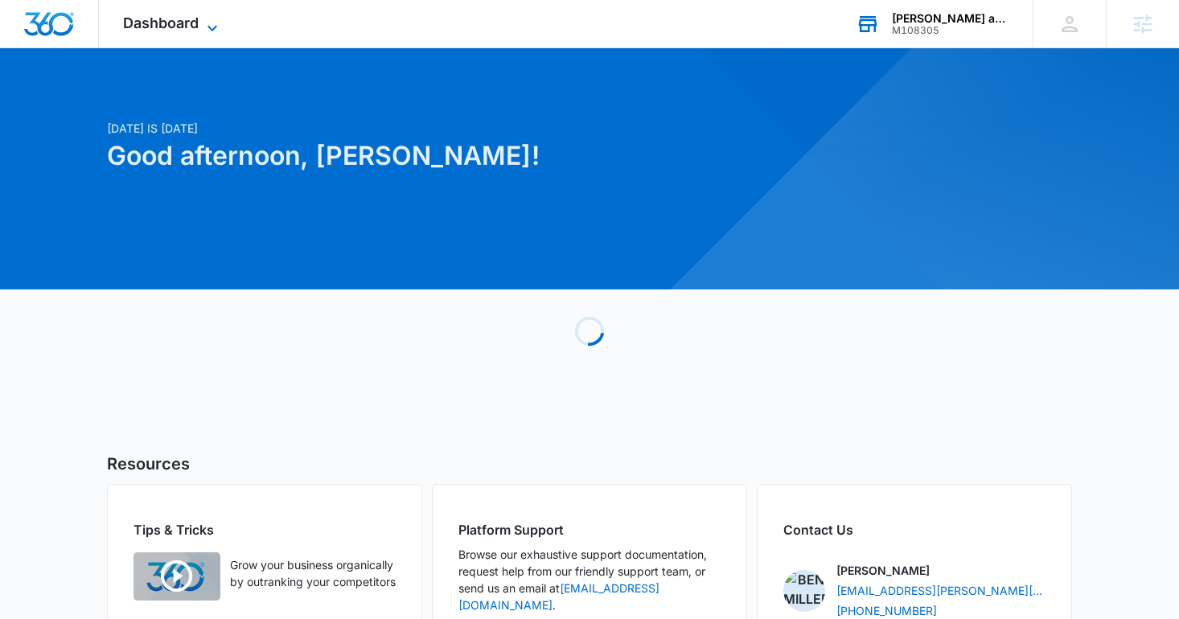
click at [179, 30] on span "Dashboard" at bounding box center [161, 22] width 76 height 17
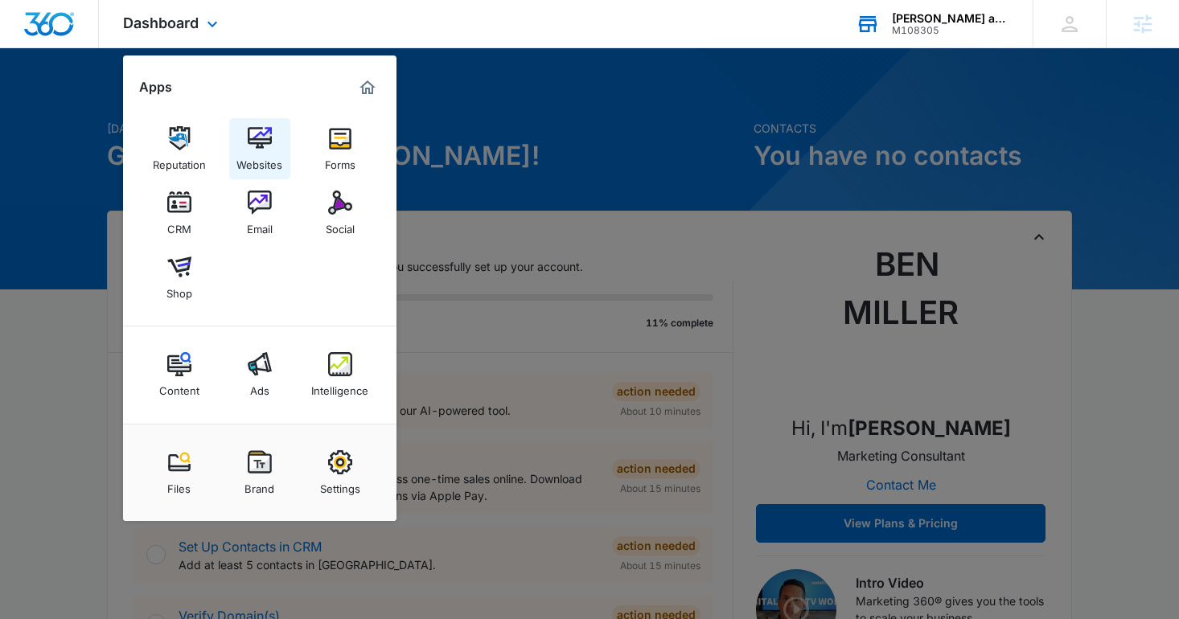
click at [258, 157] on div "Websites" at bounding box center [259, 160] width 46 height 21
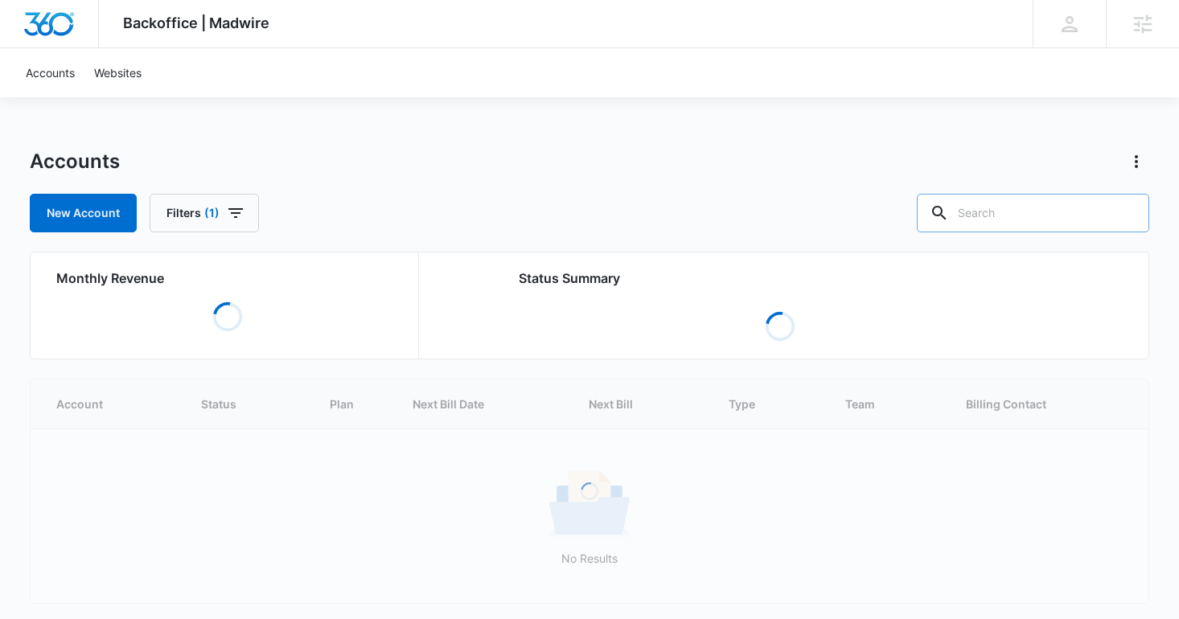
click at [1036, 211] on input "text" at bounding box center [1033, 213] width 232 height 39
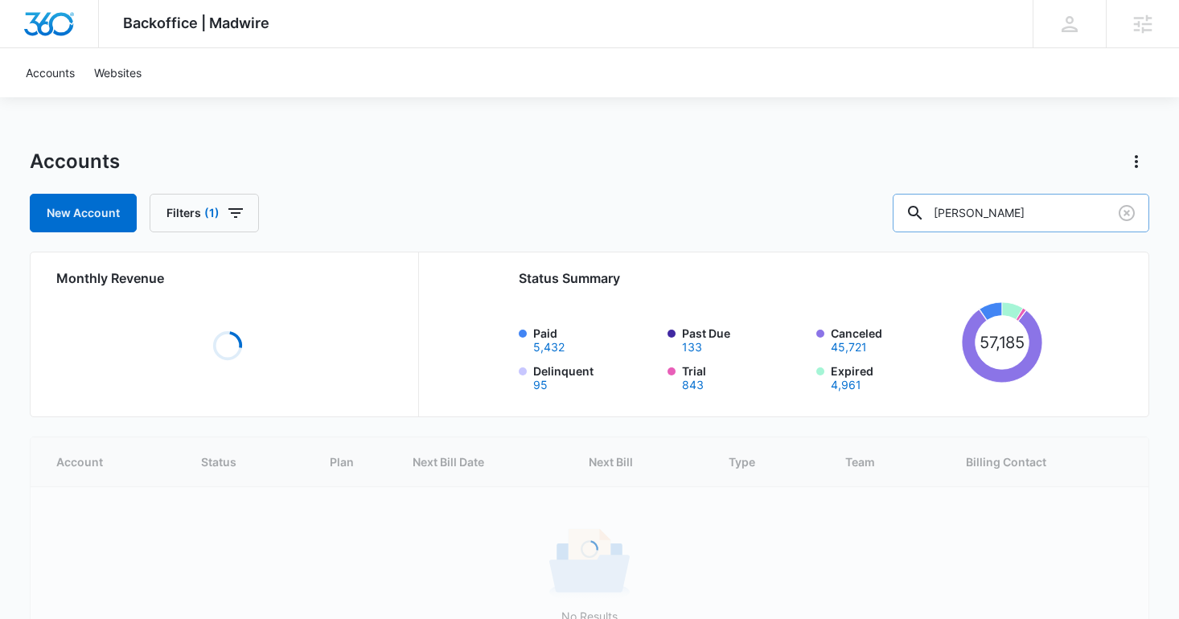
type input "[PERSON_NAME]"
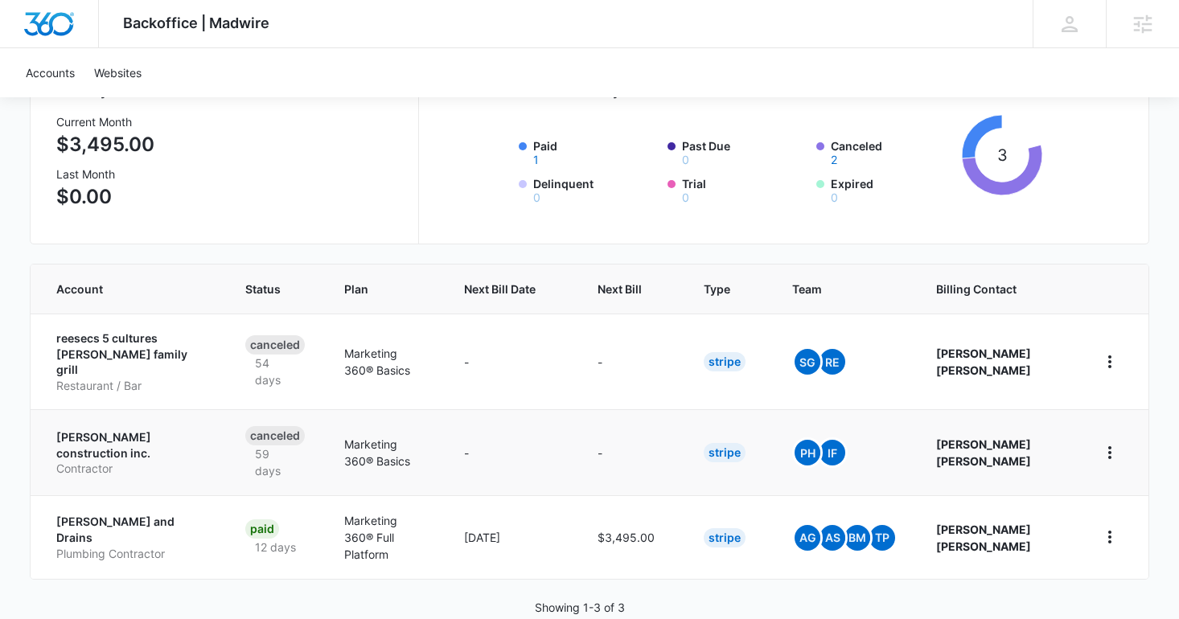
scroll to position [188, 0]
click at [123, 513] on p "[PERSON_NAME] and Drains" at bounding box center [131, 528] width 151 height 31
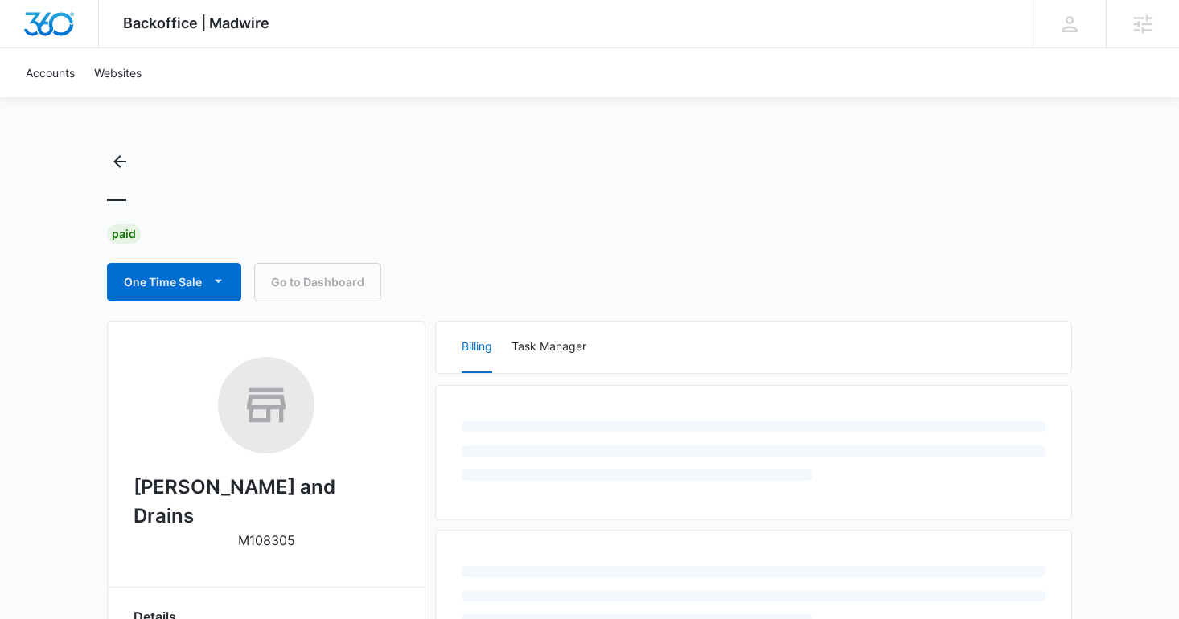
scroll to position [547, 0]
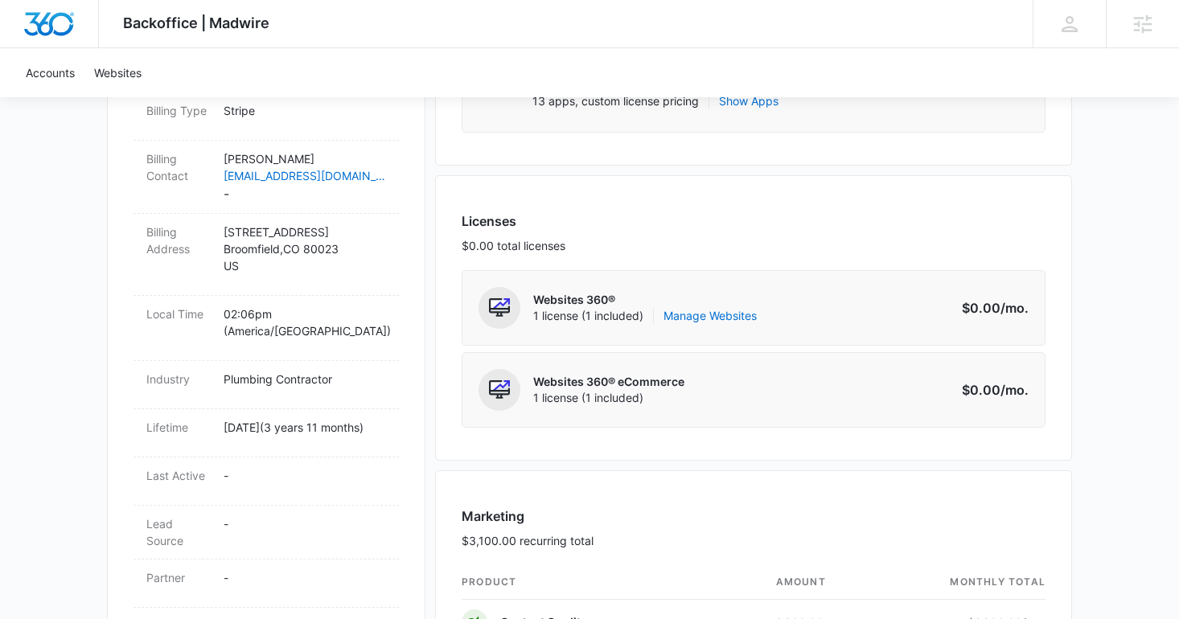
click at [712, 306] on p "Websites 360®" at bounding box center [645, 300] width 224 height 16
click at [697, 318] on link "Manage Websites" at bounding box center [709, 316] width 93 height 16
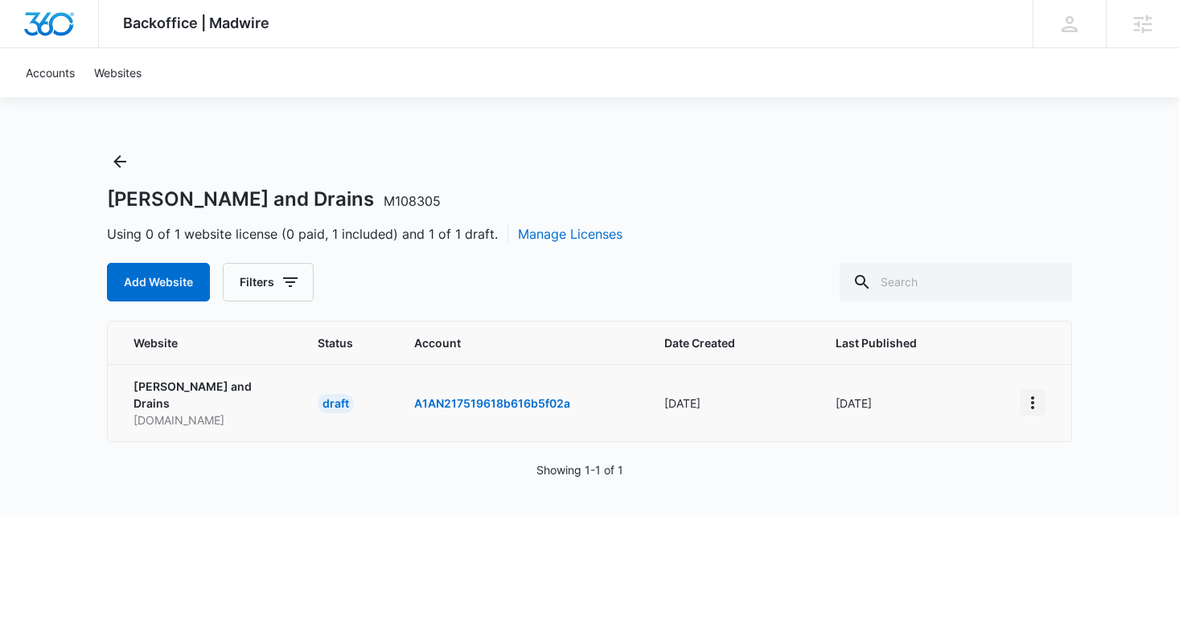
click at [1029, 399] on icon "View More" at bounding box center [1032, 402] width 19 height 19
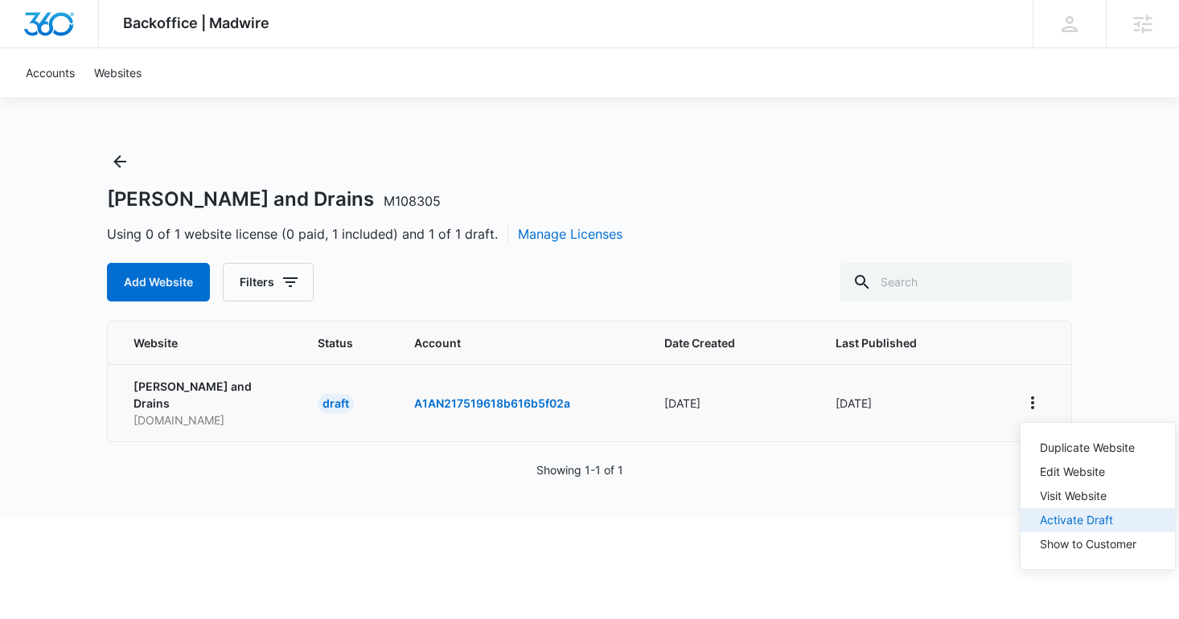
click at [1050, 515] on div "Activate Draft" at bounding box center [1088, 520] width 96 height 11
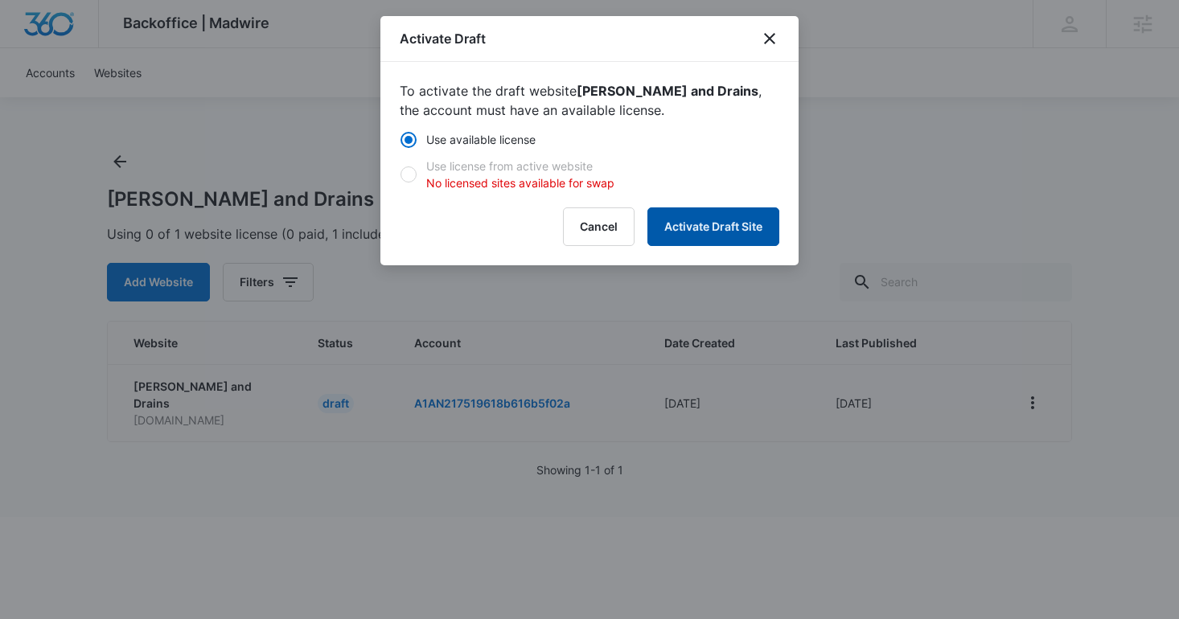
click at [678, 244] on button "Activate Draft Site" at bounding box center [713, 226] width 132 height 39
